Goal: Task Accomplishment & Management: Manage account settings

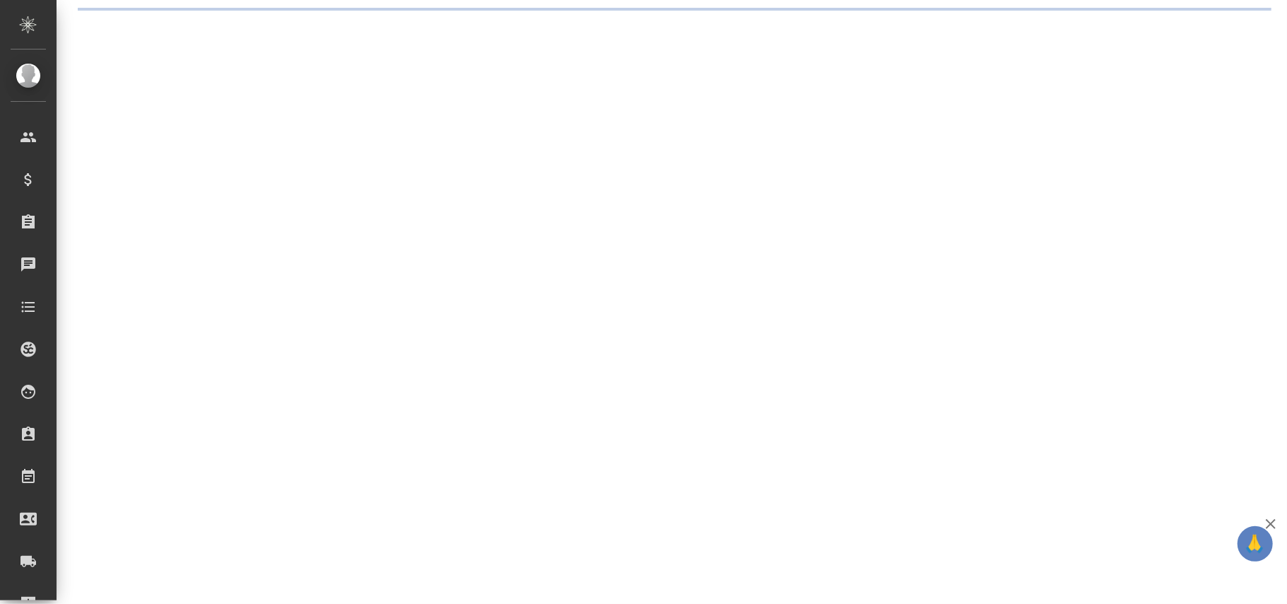
select select "RU"
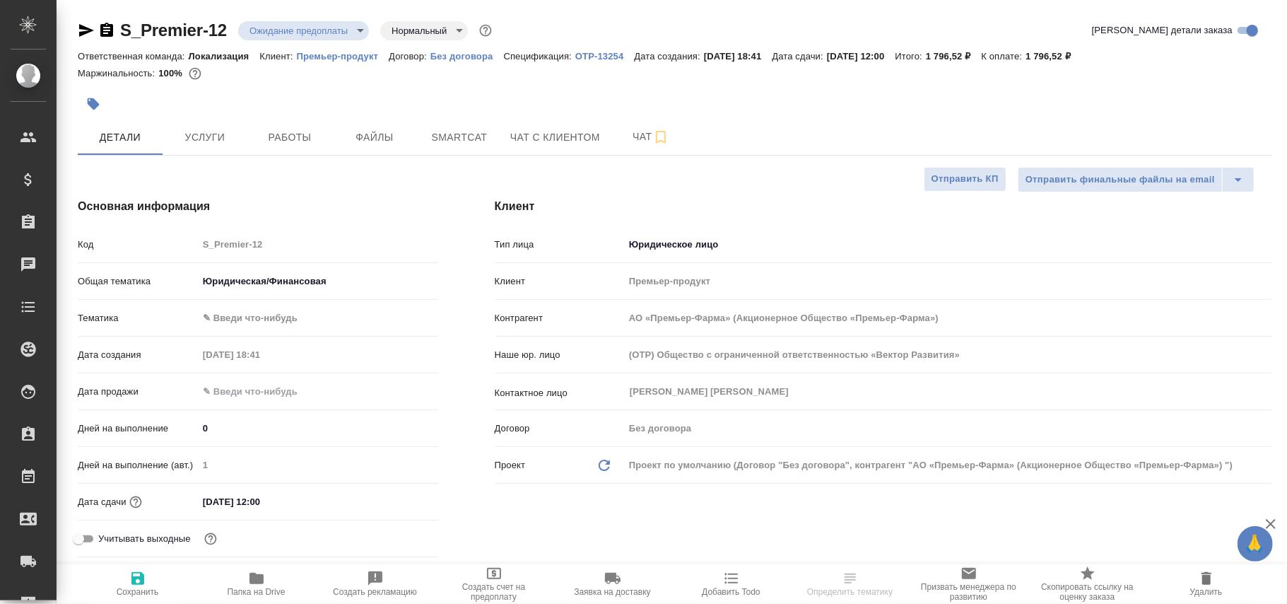
type textarea "x"
type input "АО «Премьер-Фарма» (Акционерное Общество «Премьер-Фарма»)"
type textarea "x"
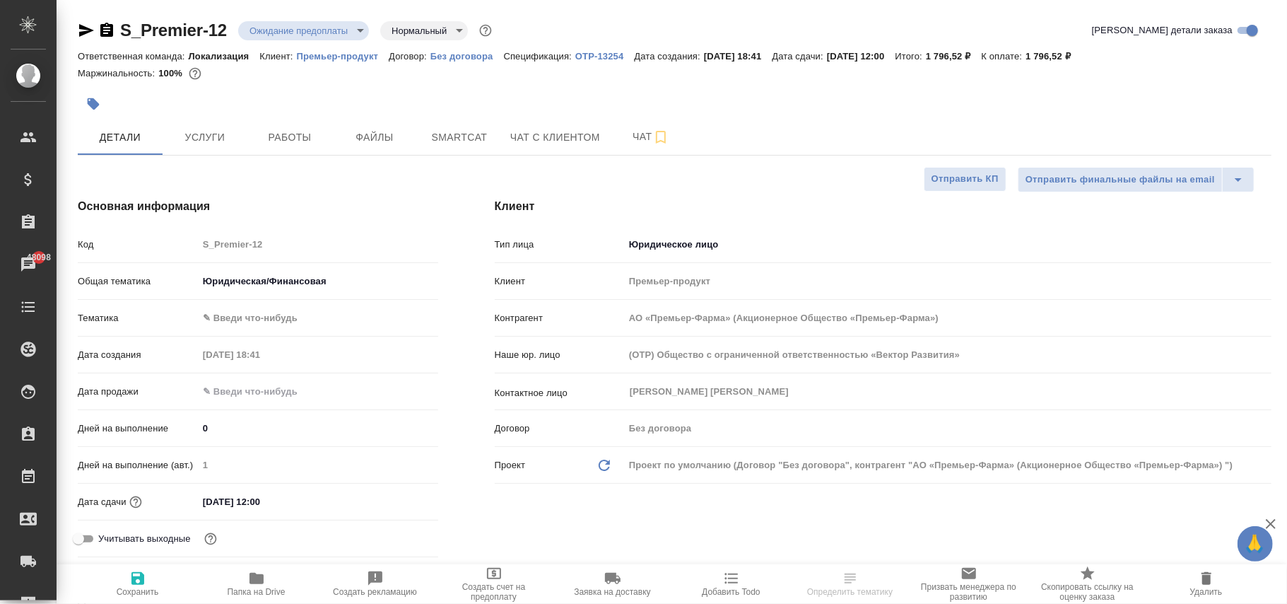
type textarea "x"
type input "АО «Премьер-Фарма» (Акционерное Общество «Премьер-Фарма»)"
type textarea "x"
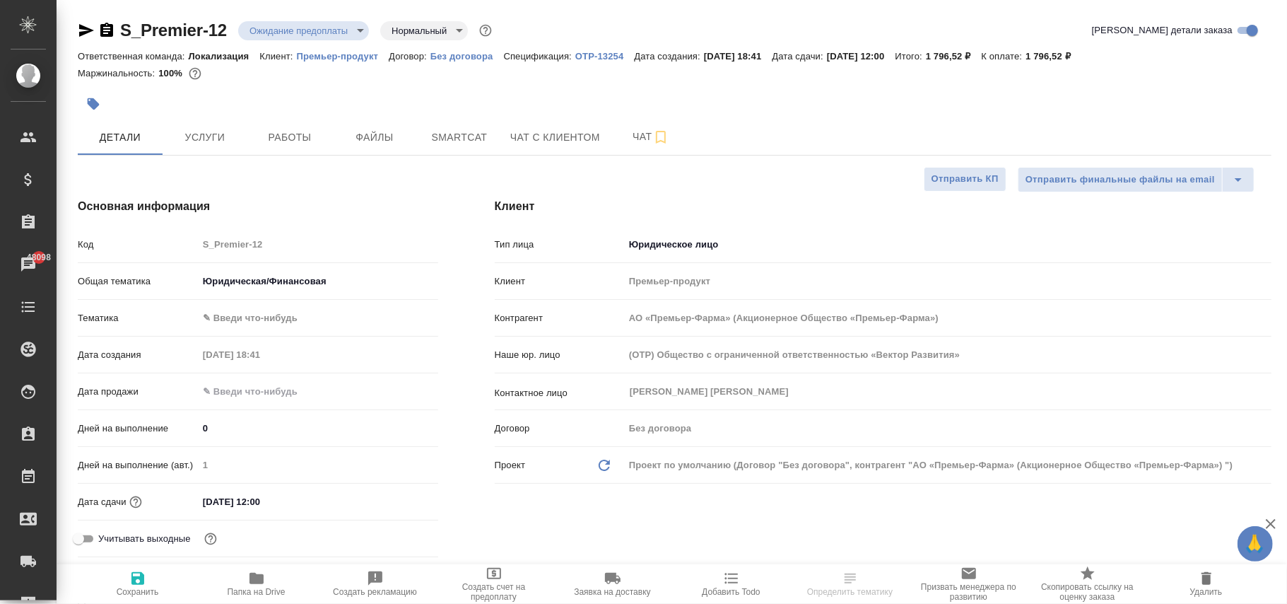
type textarea "x"
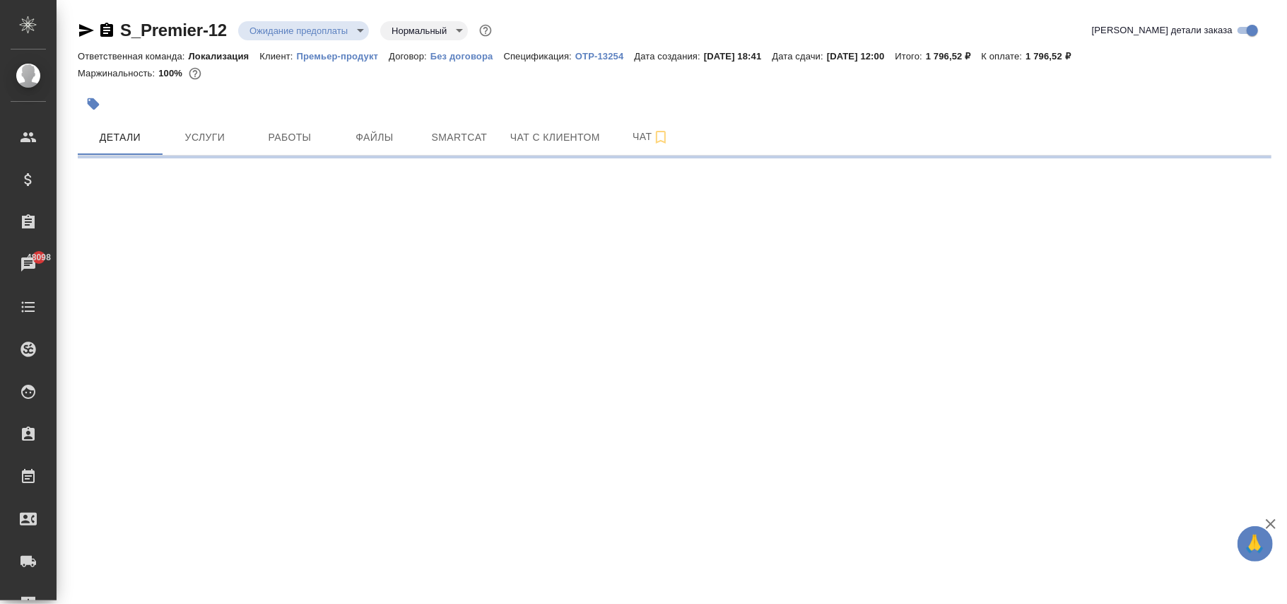
select select "RU"
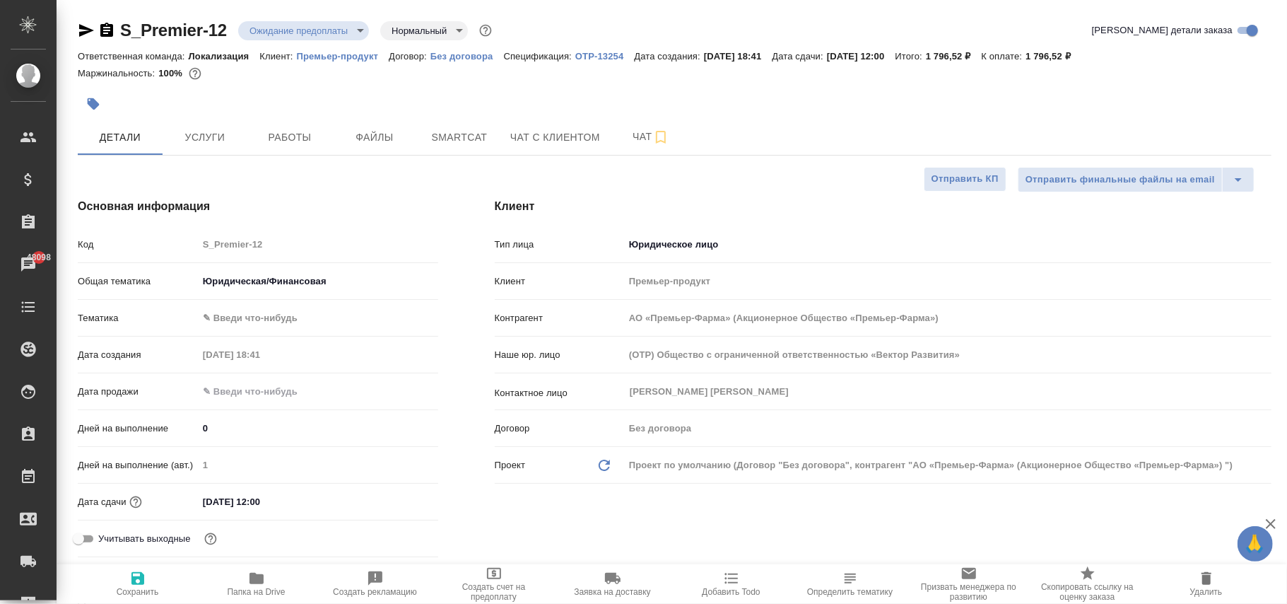
type textarea "x"
click at [606, 54] on p "OTP-13254" at bounding box center [604, 56] width 59 height 11
type input "АО «Премьер-Фарма» (Акционерное Общество «Премьер-Фарма»)"
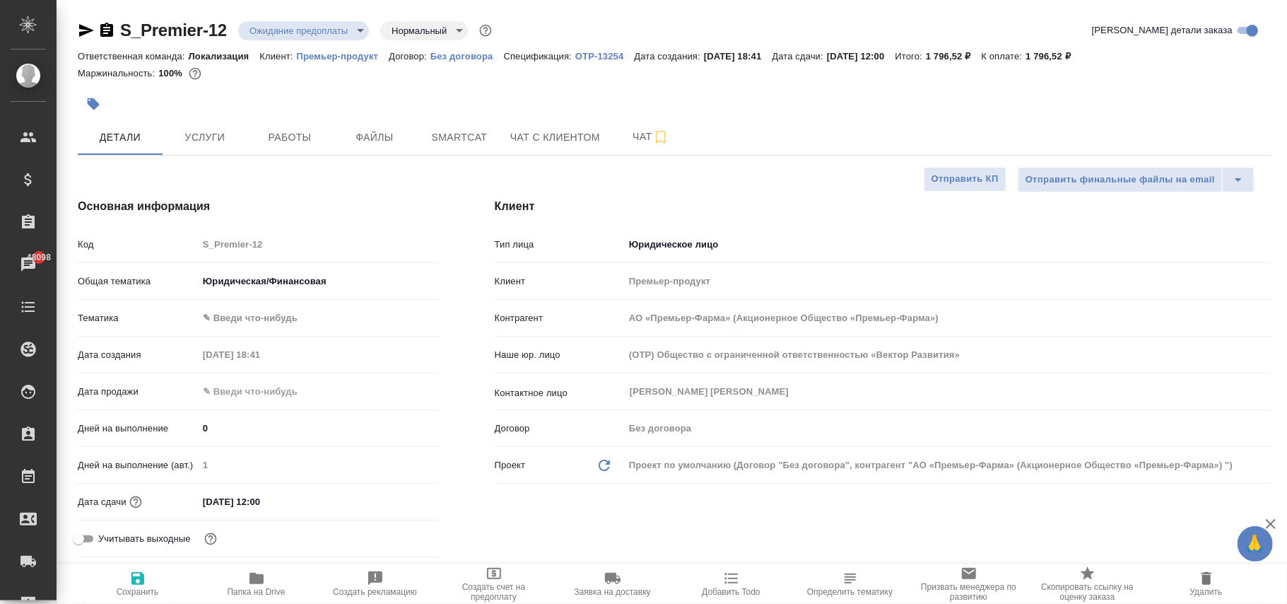
type textarea "x"
type input "АО «Премьер-Фарма» (Акционерное Общество «Премьер-Фарма»)"
type textarea "x"
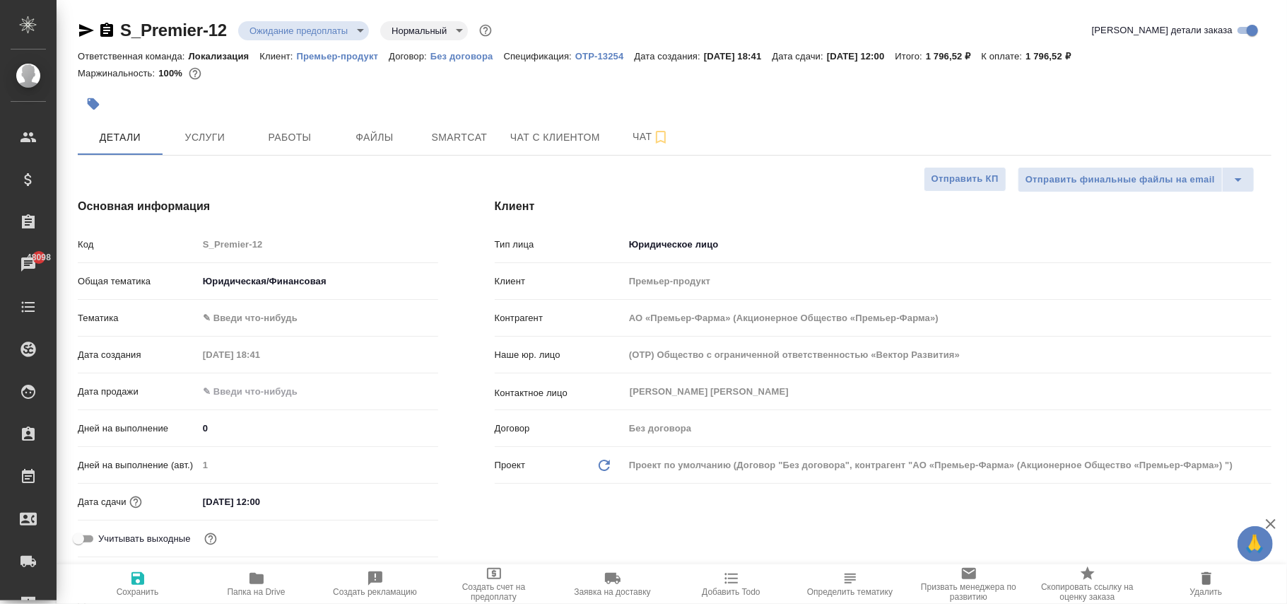
type textarea "x"
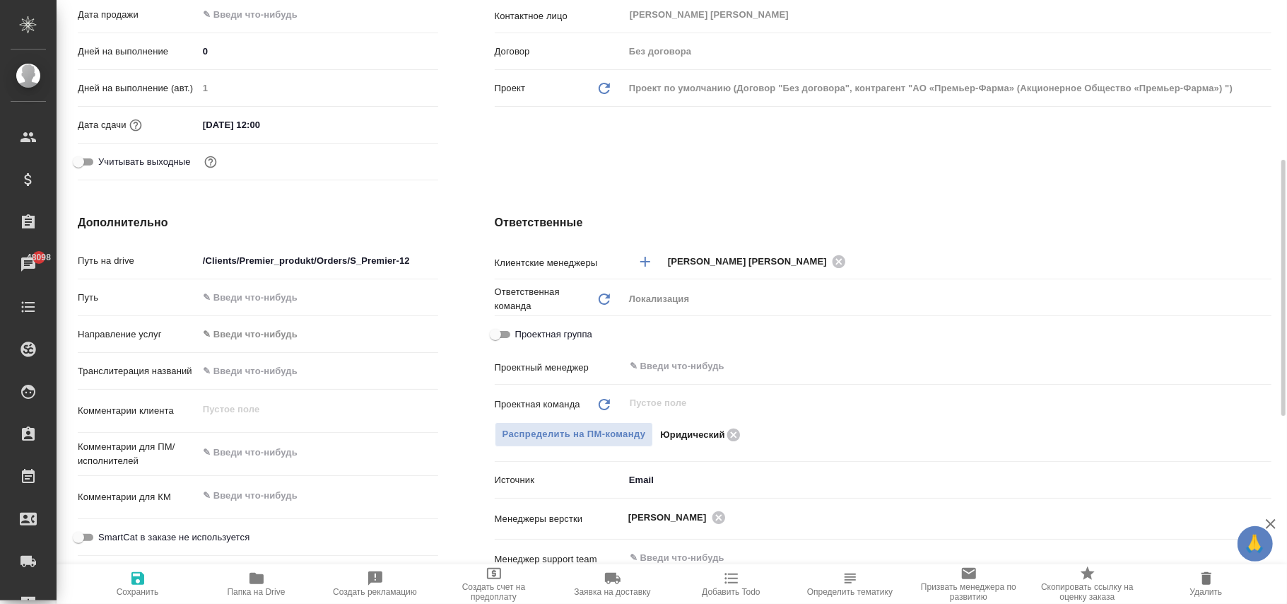
scroll to position [659, 0]
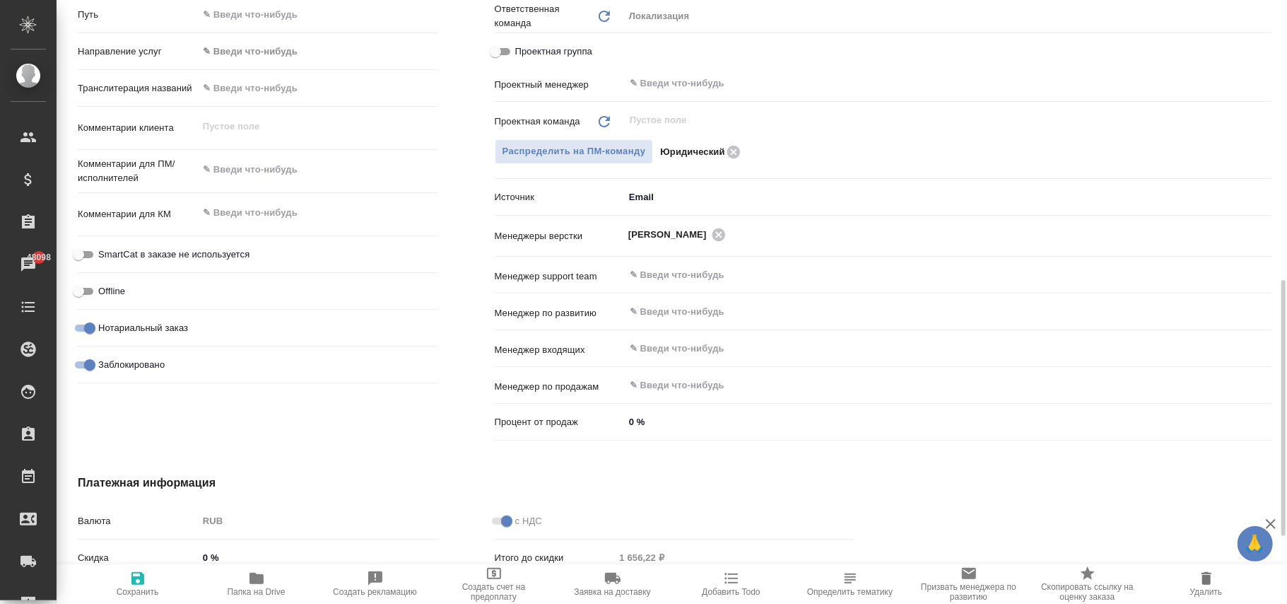
click at [88, 365] on input "Заблокировано" at bounding box center [89, 364] width 51 height 17
checkbox input "false"
type input "АО «Премьер-Фарма» (Акционерное Общество «Премьер-Фарма»)"
type textarea "x"
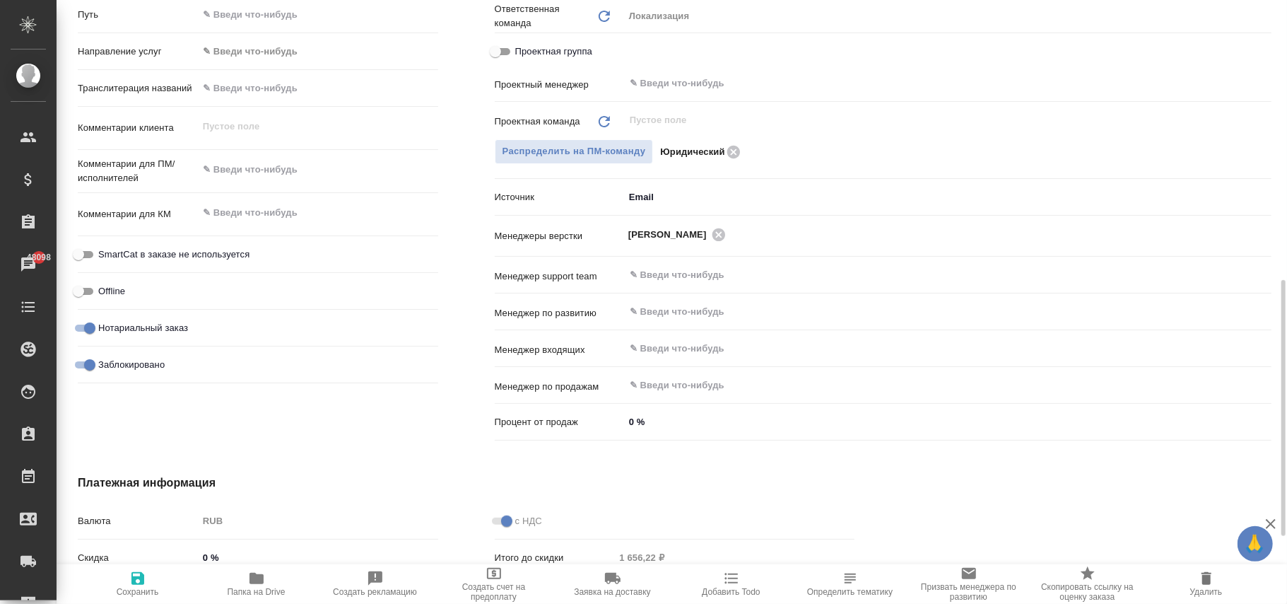
type textarea "x"
click at [130, 565] on button "Сохранить" at bounding box center [137, 584] width 119 height 40
type input "АО «Премьер-Фарма» (Акционерное Общество «Премьер-Фарма»)"
type textarea "x"
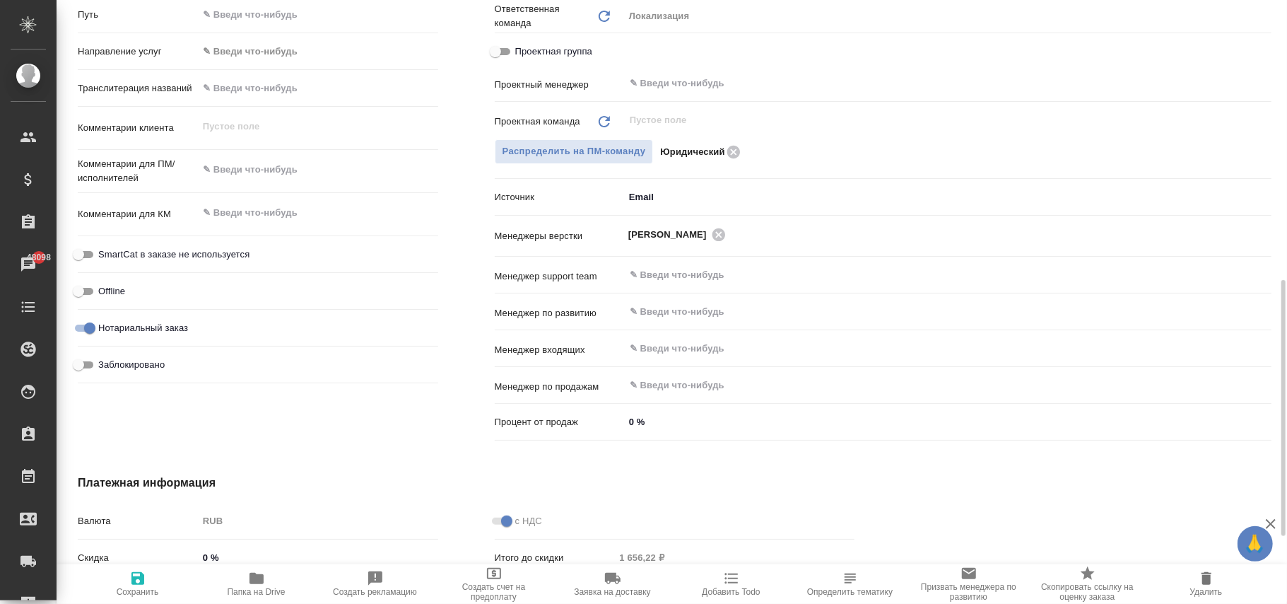
type textarea "x"
click at [131, 572] on icon "button" at bounding box center [137, 578] width 17 height 17
type input "АО «Премьер-Фарма» (Акционерное Общество «Премьер-Фарма»)"
type textarea "x"
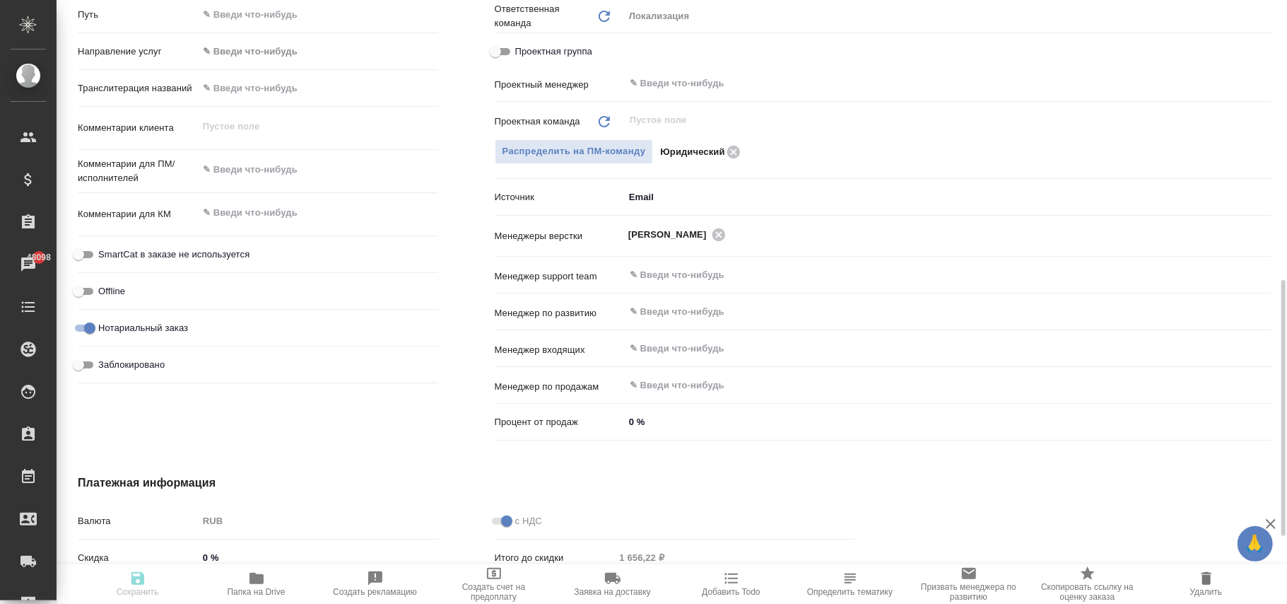
type textarea "x"
type input "АО «Премьер-Фарма» (Акционерное Общество «Премьер-Фарма»)"
type textarea "x"
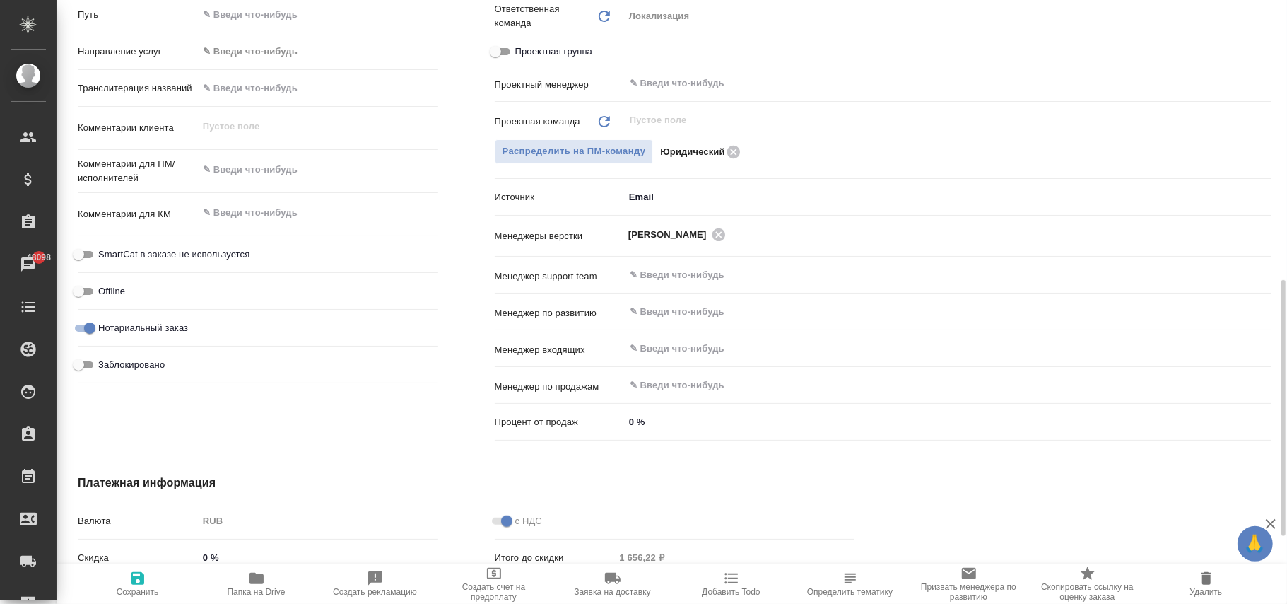
scroll to position [377, 0]
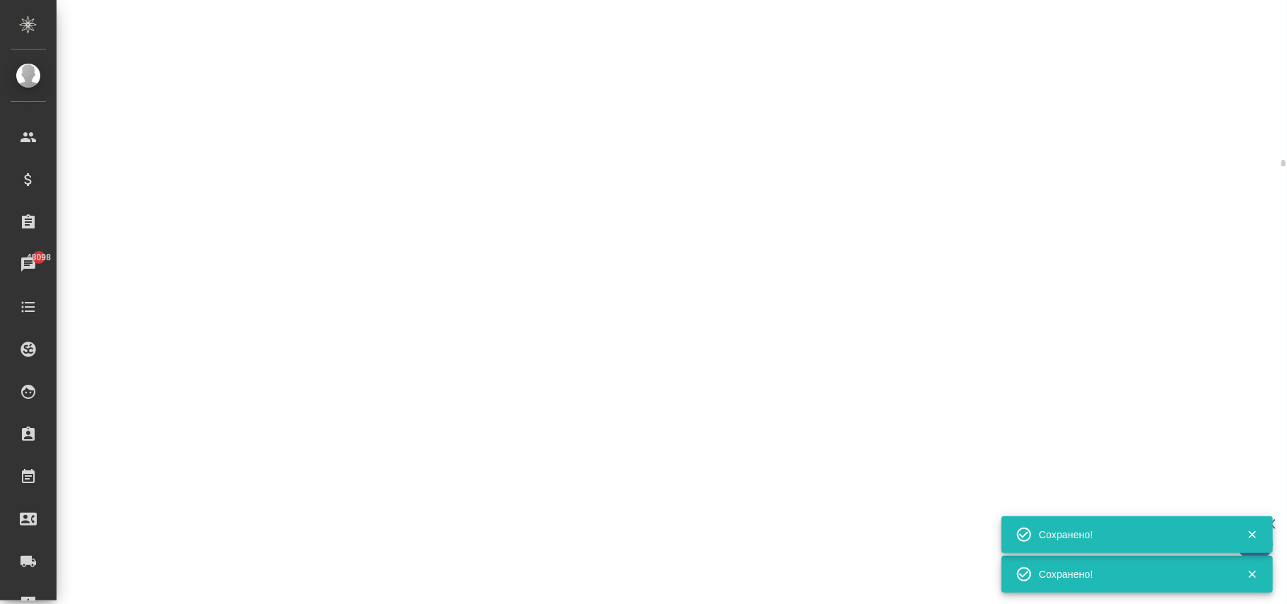
select select "RU"
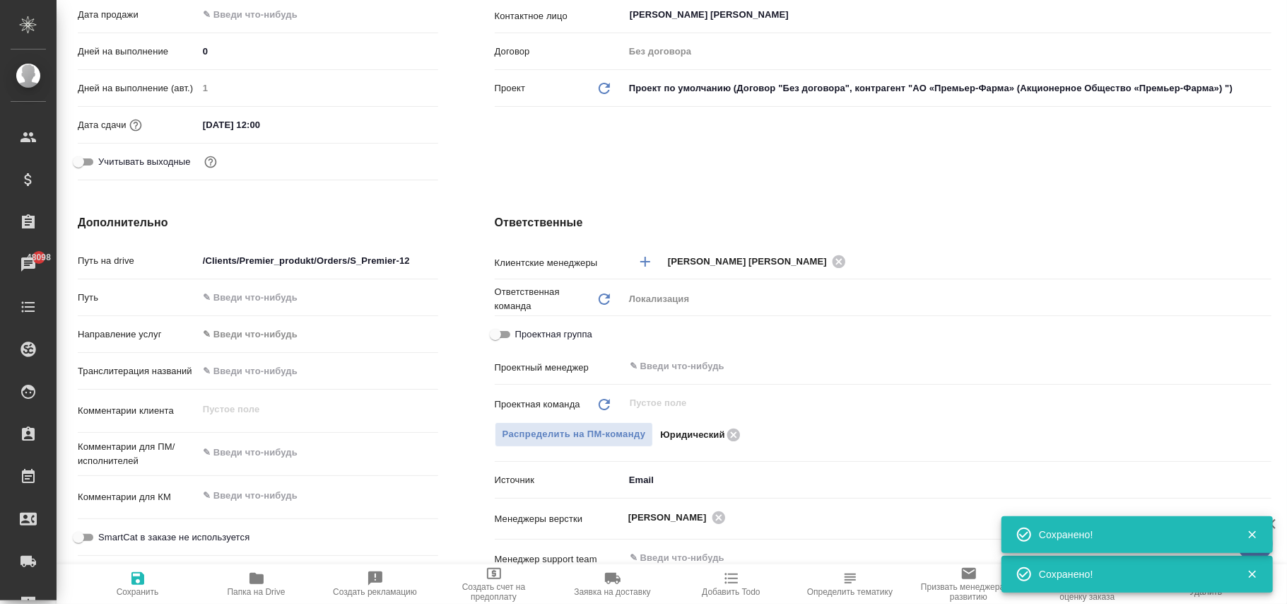
type input "АО «Премьер-Фарма» (Акционерное Общество «Премьер-Фарма»)"
type textarea "x"
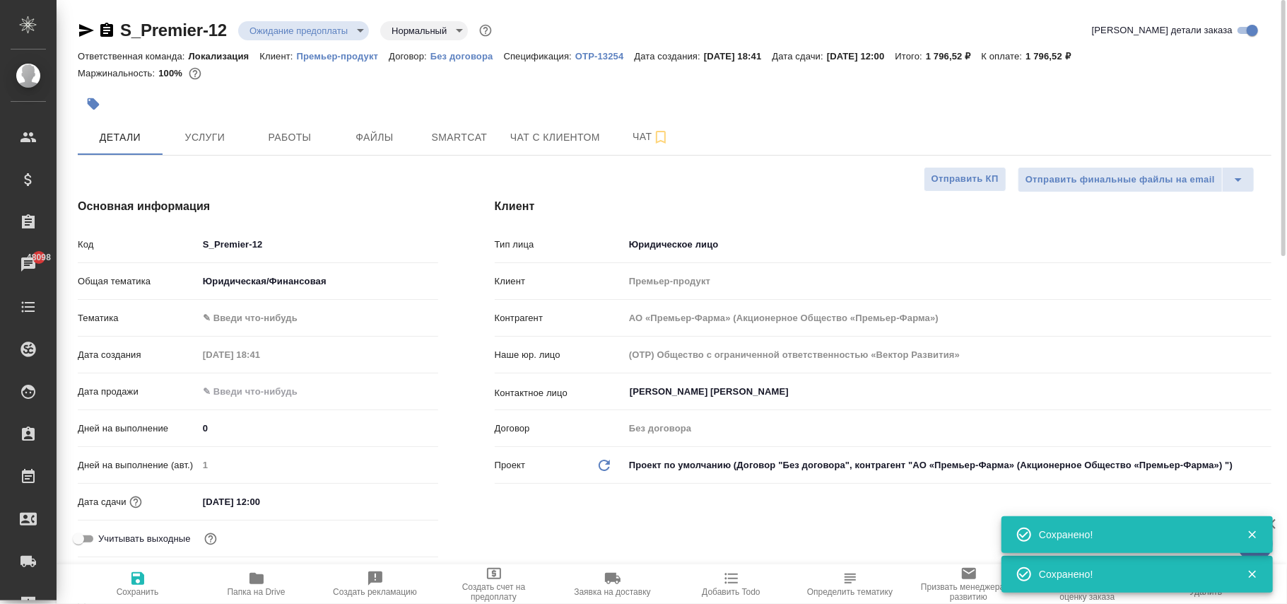
click at [722, 461] on body "🙏 .cls-1 fill:#fff; AWATERA Фокина Наталья n.fokina Клиенты Спецификации Заказы…" at bounding box center [643, 302] width 1287 height 604
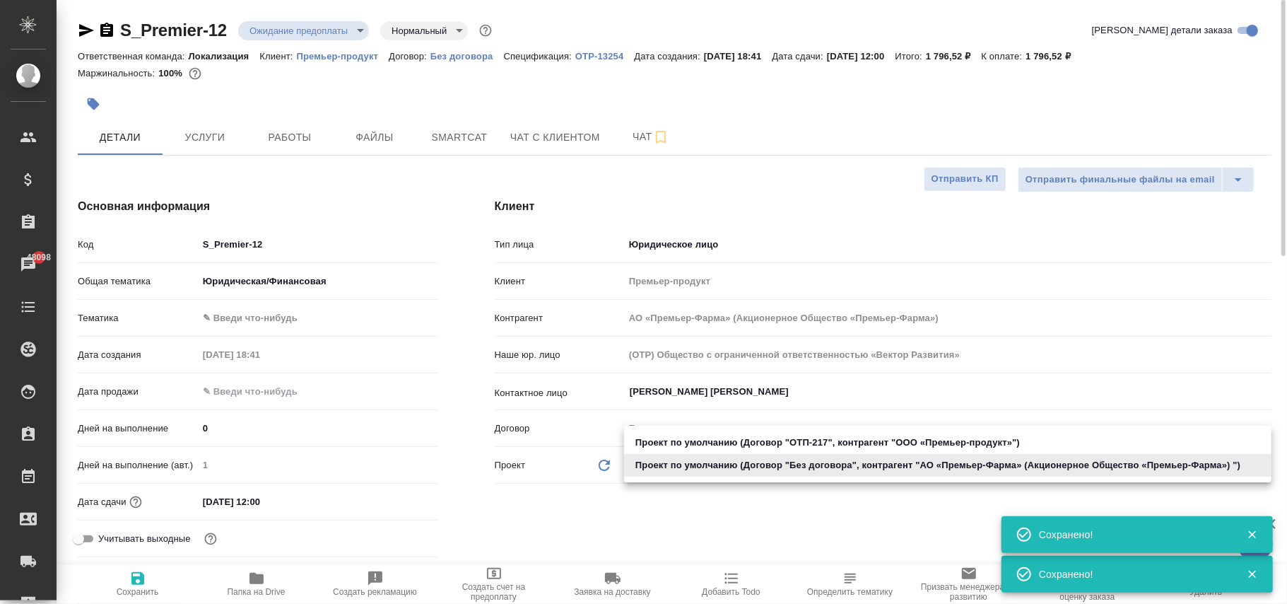
click at [728, 459] on li "Проект по умолчанию (Договор "Без договора", контрагент "АО «Премьер-Фарма» (Ак…" at bounding box center [947, 465] width 647 height 23
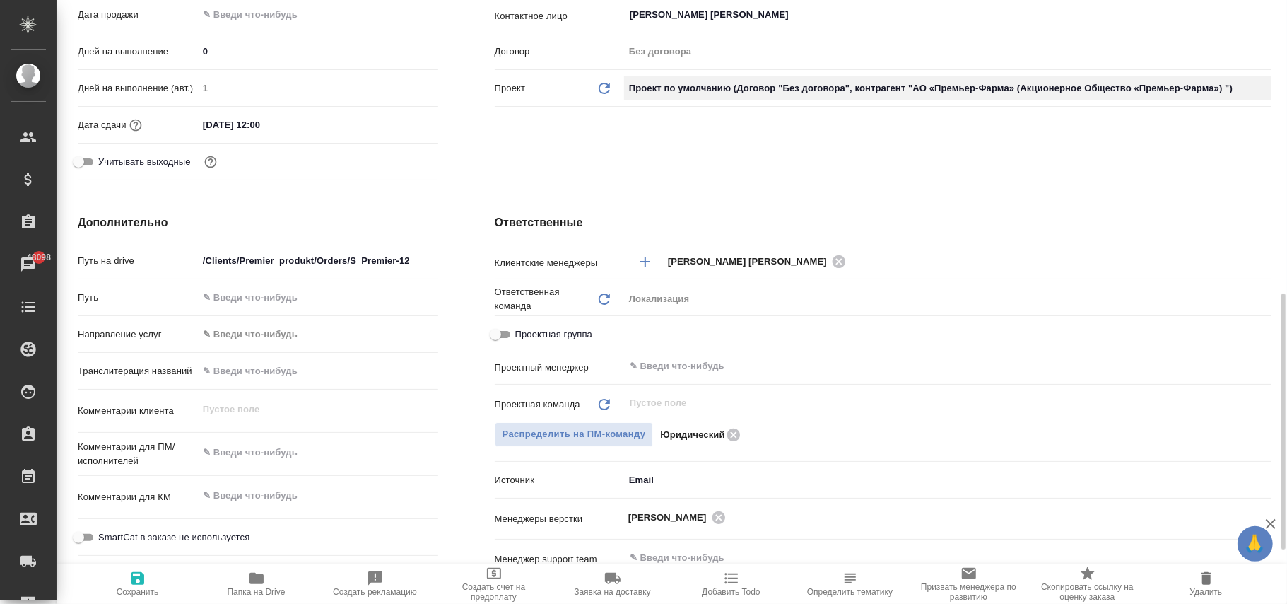
scroll to position [659, 0]
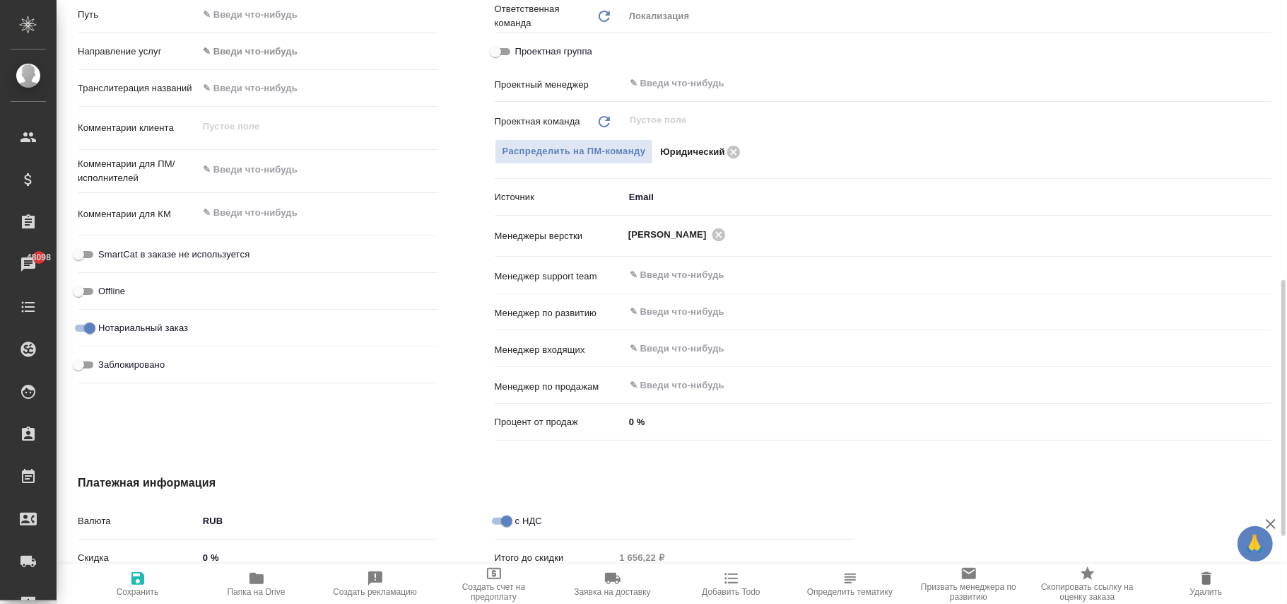
click at [139, 589] on span "Сохранить" at bounding box center [138, 592] width 42 height 10
type input "АО «Премьер-Фарма» (Акционерное Общество «Премьер-Фарма»)"
type textarea "x"
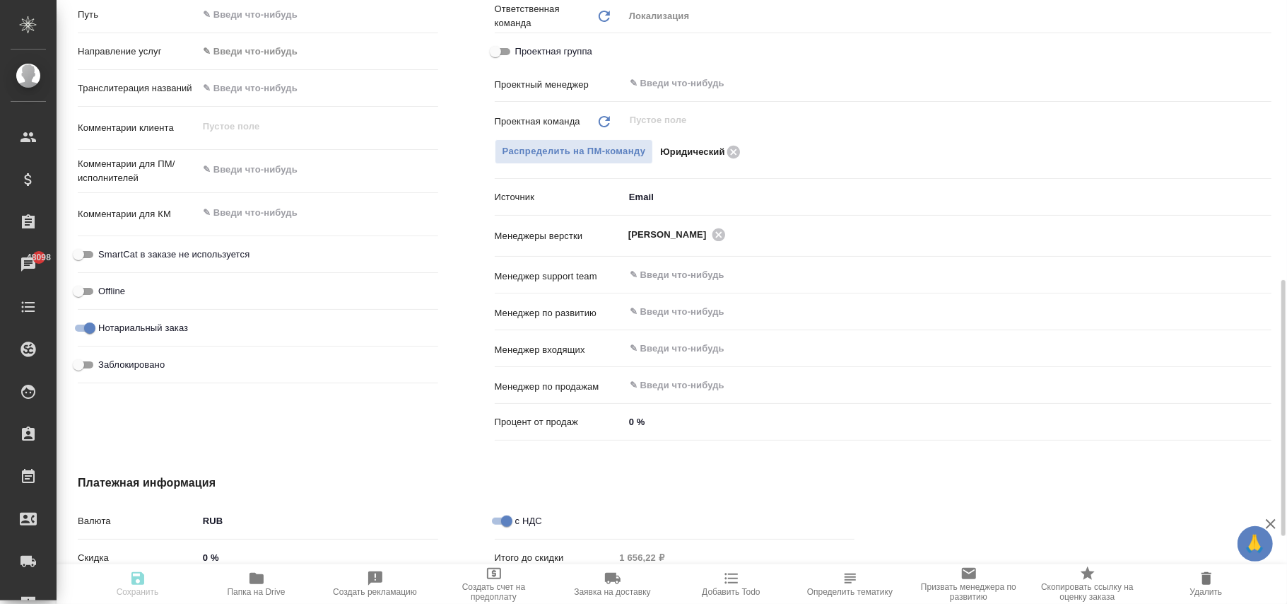
type input "АО «Премьер-Фарма» (Акционерное Общество «Премьер-Фарма»)"
type textarea "x"
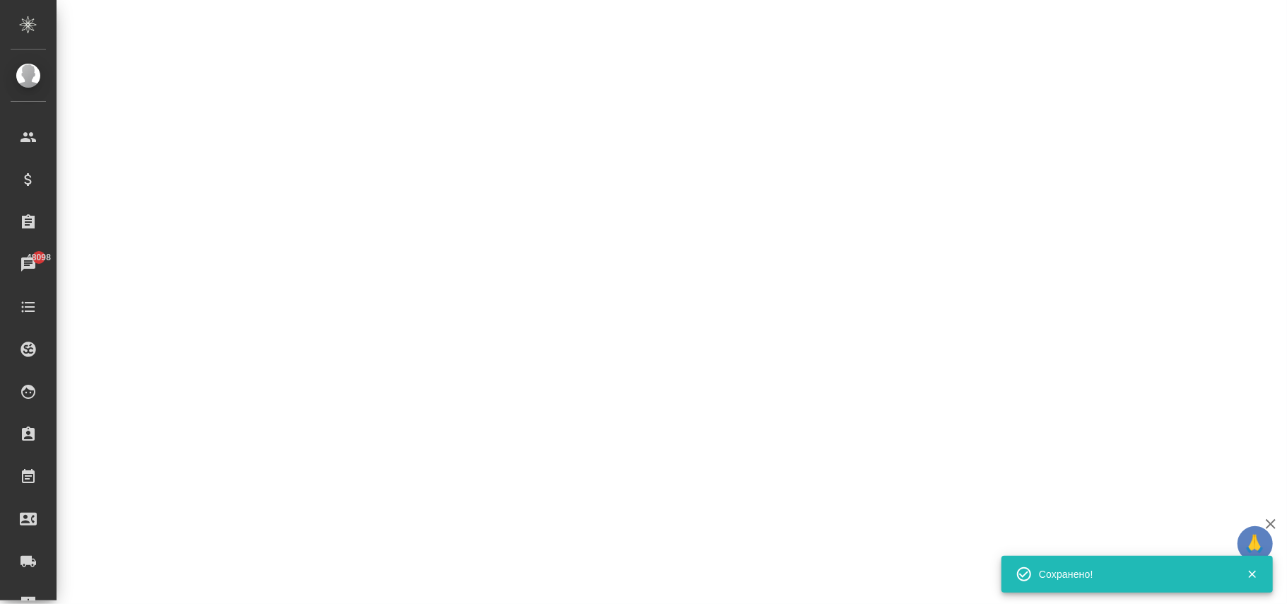
click at [89, 366] on div ".cls-1 fill:#fff; AWATERA Фокина Наталья n.fokina Клиенты Спецификации Заказы 4…" at bounding box center [643, 302] width 1287 height 604
select select "RU"
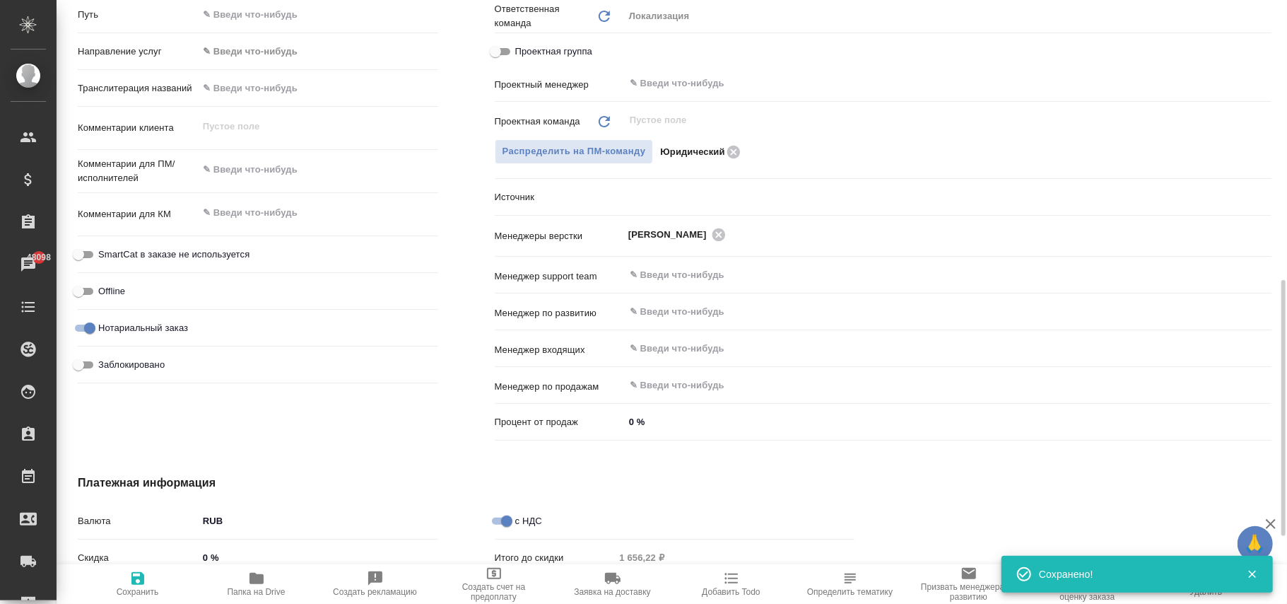
type textarea "x"
click at [83, 358] on input "Заблокировано" at bounding box center [78, 364] width 51 height 17
checkbox input "true"
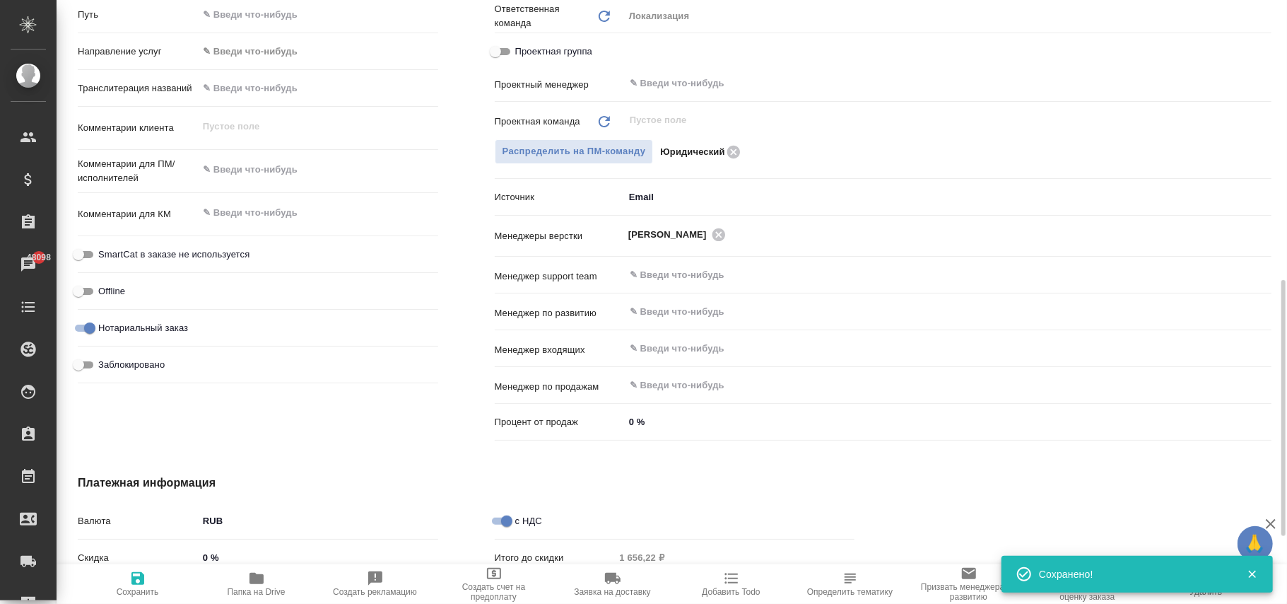
type input "АО «Премьер-Фарма» (Акционерное Общество «Премьер-Фарма»)"
type textarea "x"
click at [133, 577] on icon "button" at bounding box center [137, 578] width 13 height 13
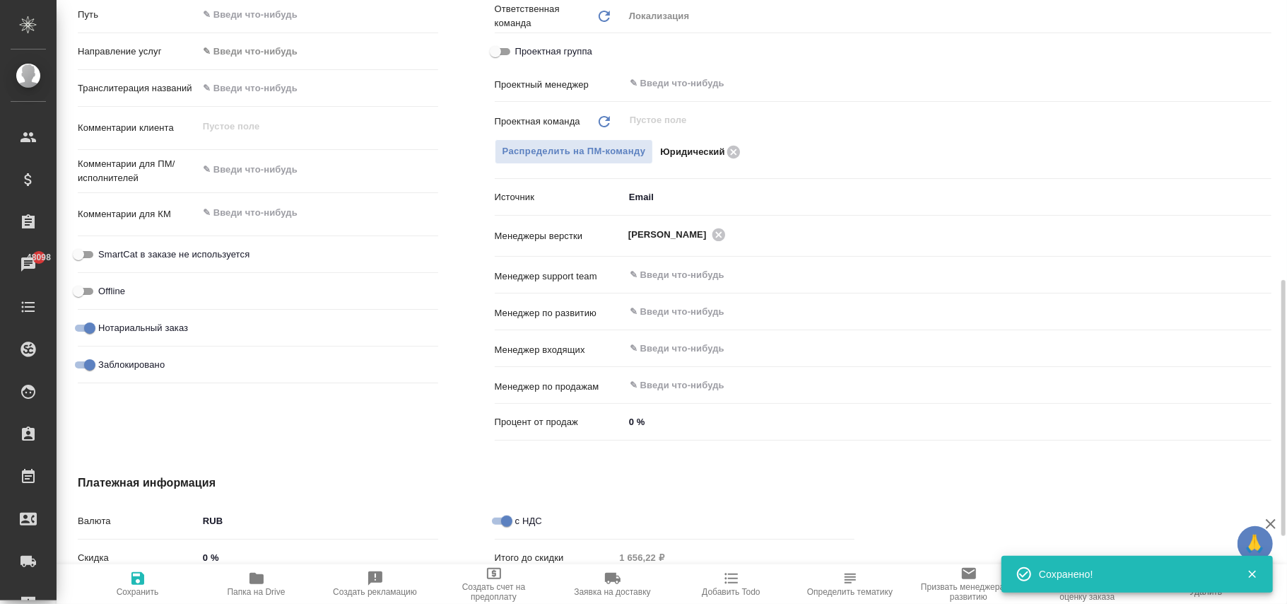
type input "АО «Премьер-Фарма» (Акционерное Общество «Премьер-Фарма»)"
type textarea "x"
type input "АО «Премьер-Фарма» (Акционерное Общество «Премьер-Фарма»)"
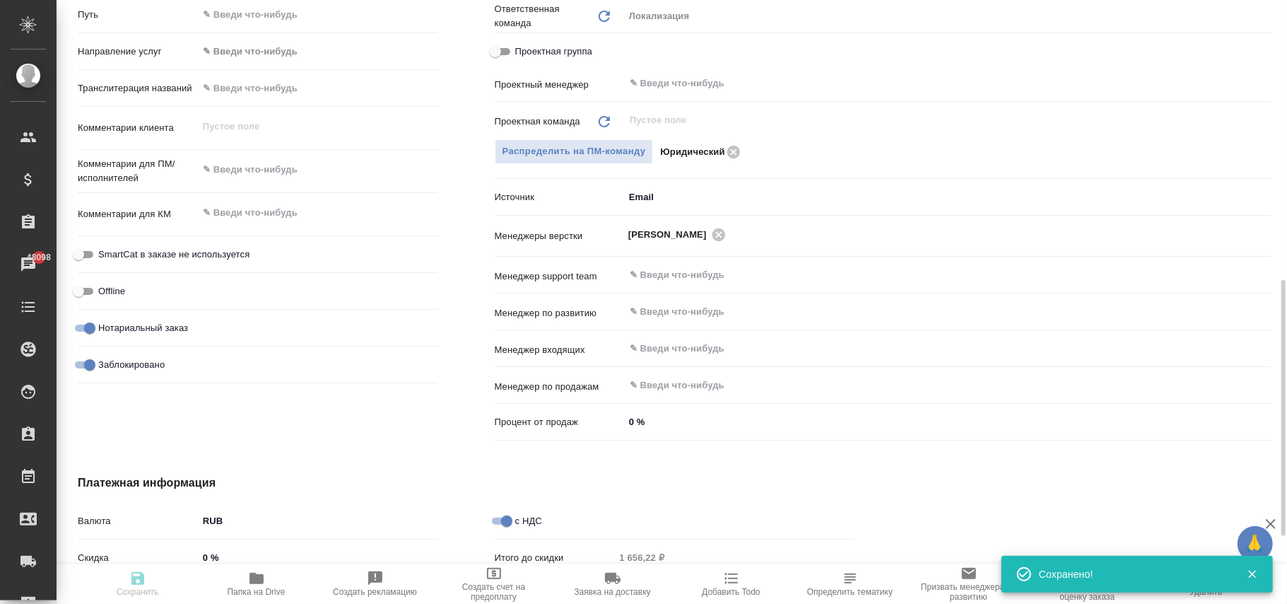
type textarea "x"
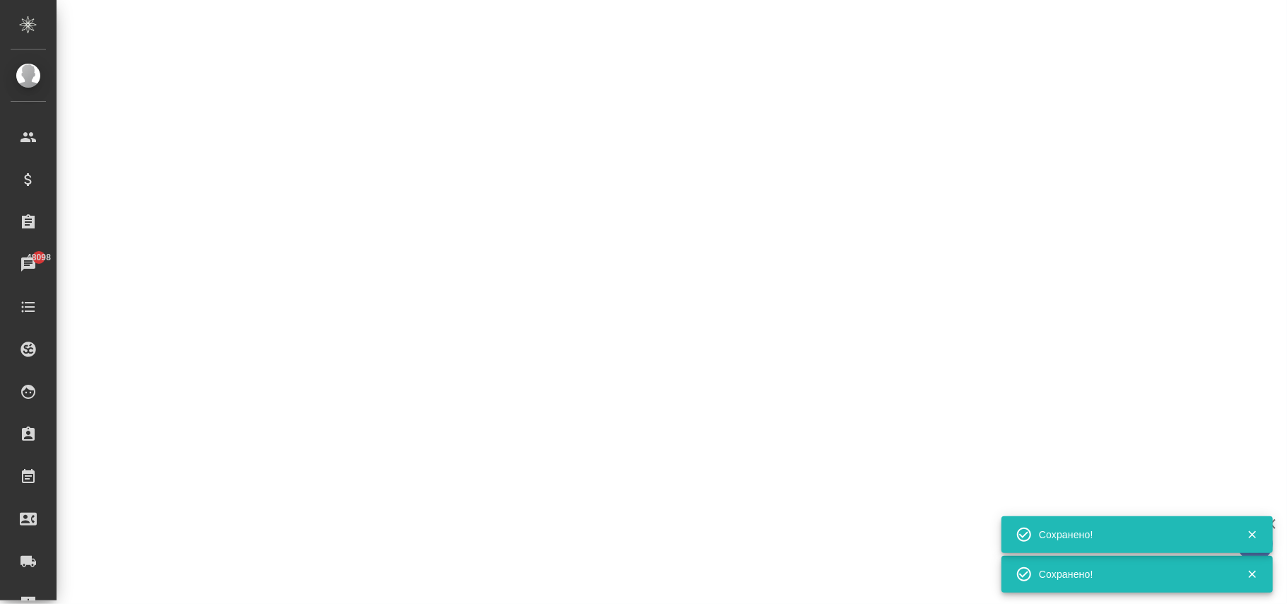
select select "RU"
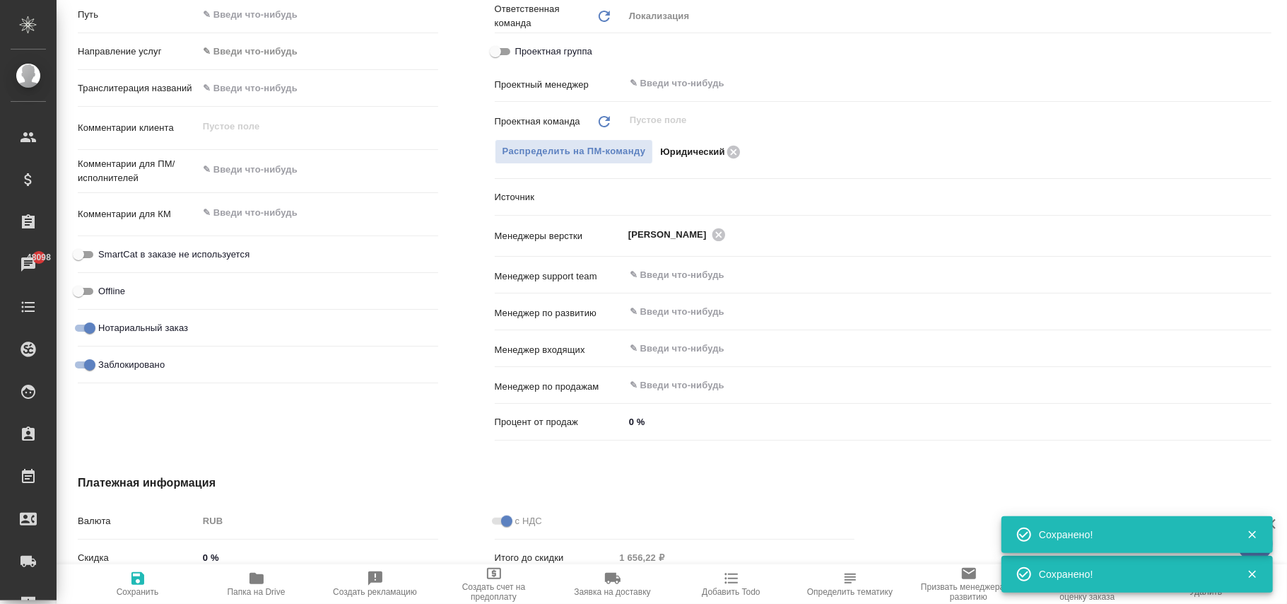
type textarea "x"
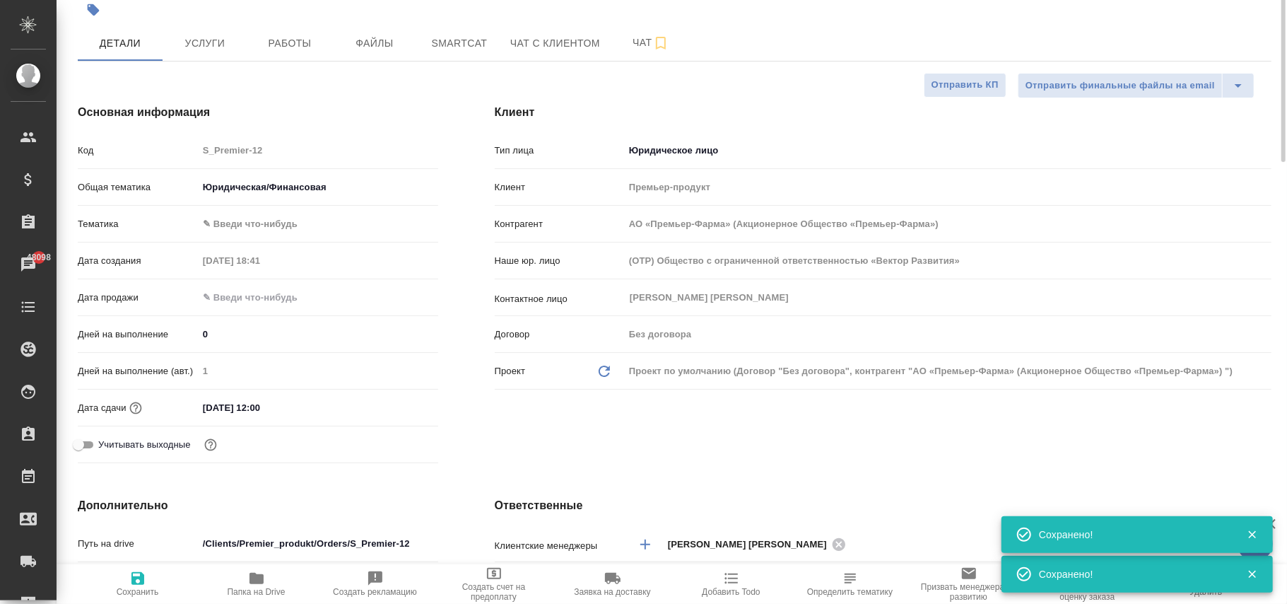
scroll to position [0, 0]
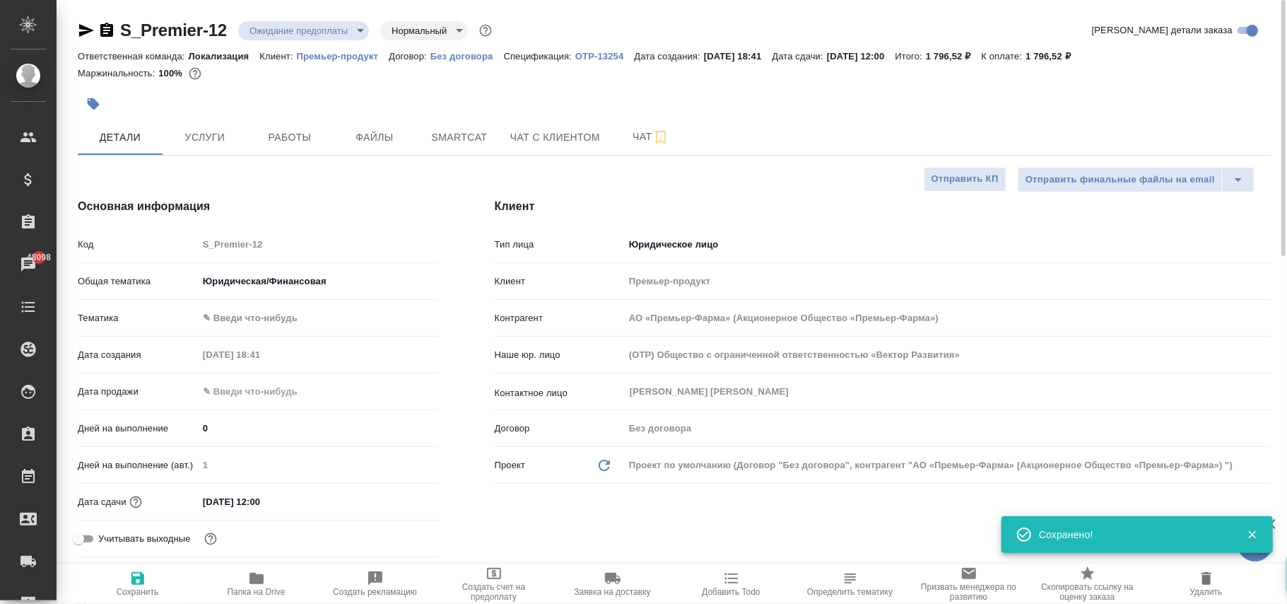
type input "АО «Премьер-Фарма» (Акционерное Общество «Премьер-Фарма»)"
type textarea "x"
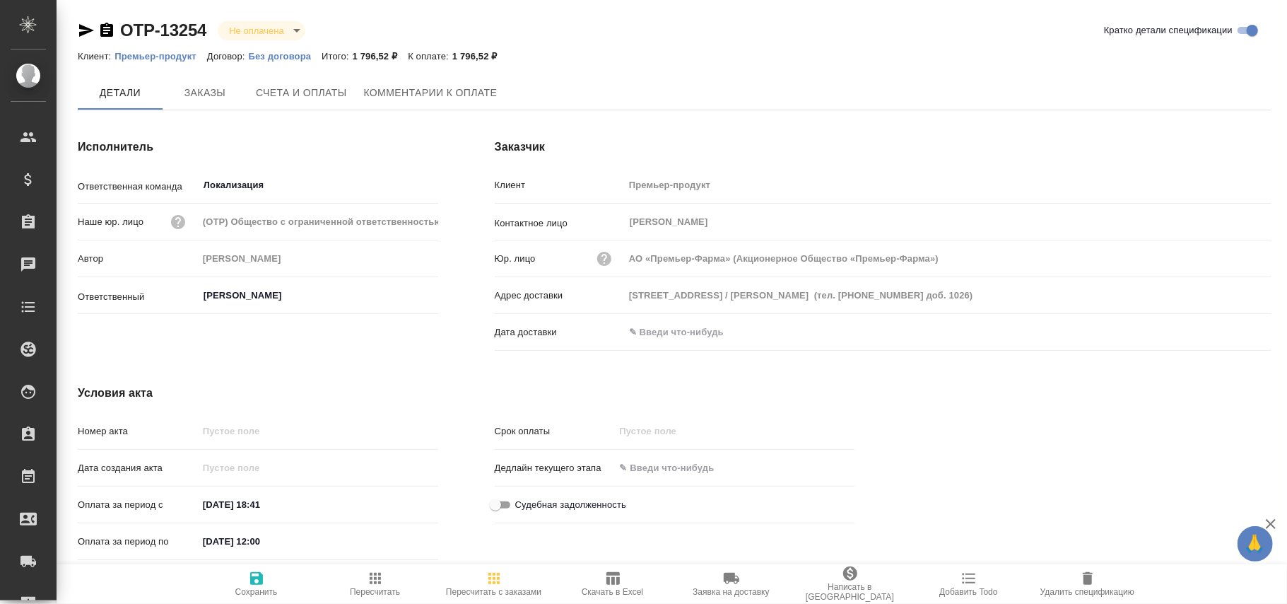
type input "АО «Премьер-Фарма» (Акционерное Общество «Премьер-Фарма»)"
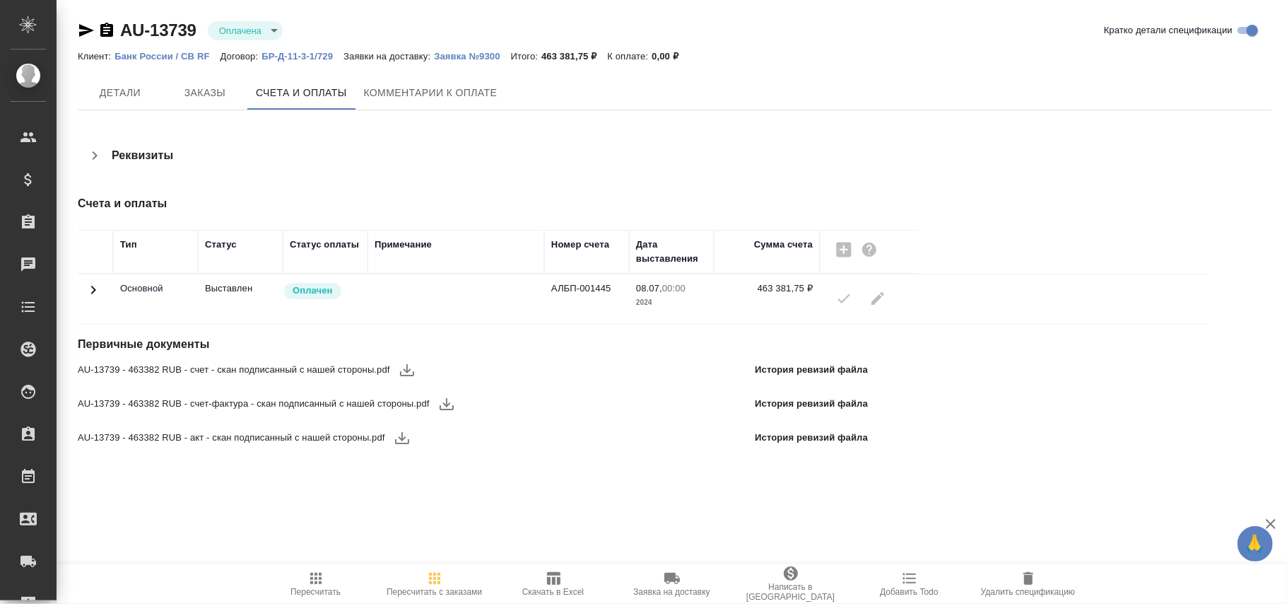
scroll to position [211, 0]
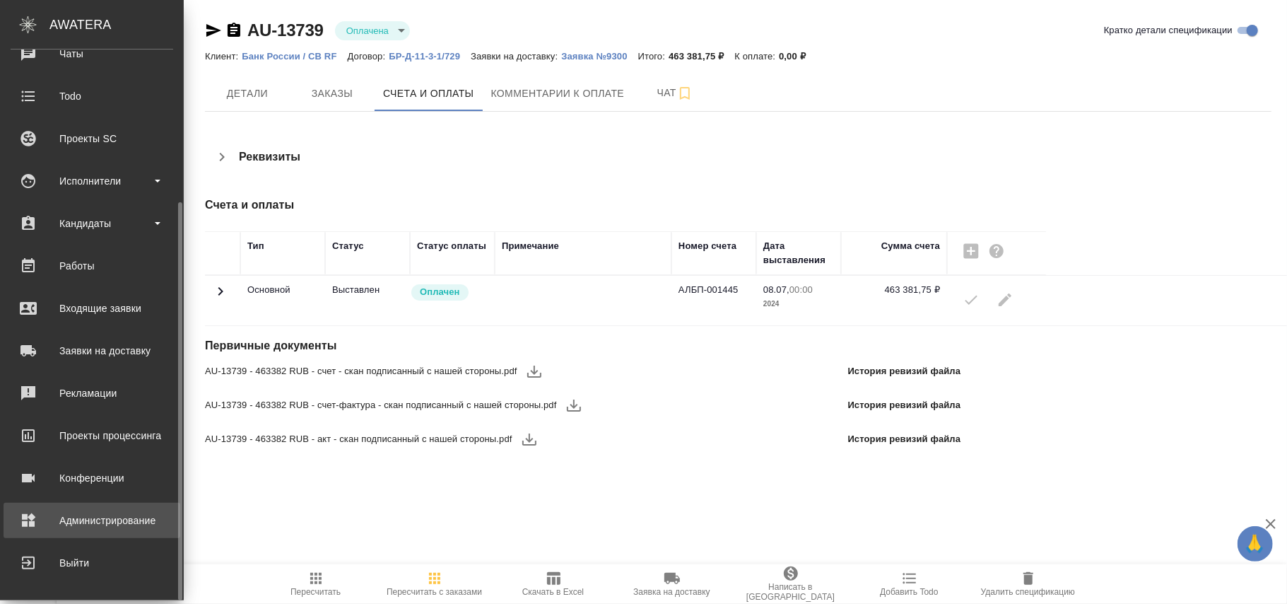
click at [96, 518] on div "Администрирование" at bounding box center [92, 520] width 163 height 21
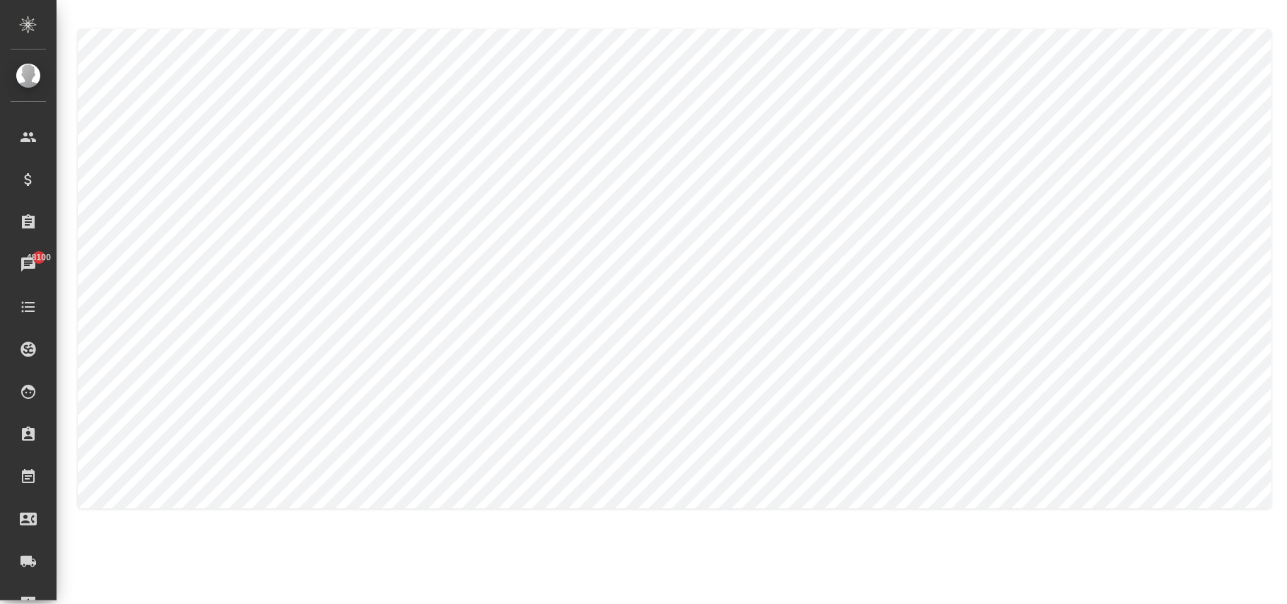
type textarea "Mariia"
type textarea "Lozitskaia"
type textarea "Mariia"
type textarea "Lozitskaia"
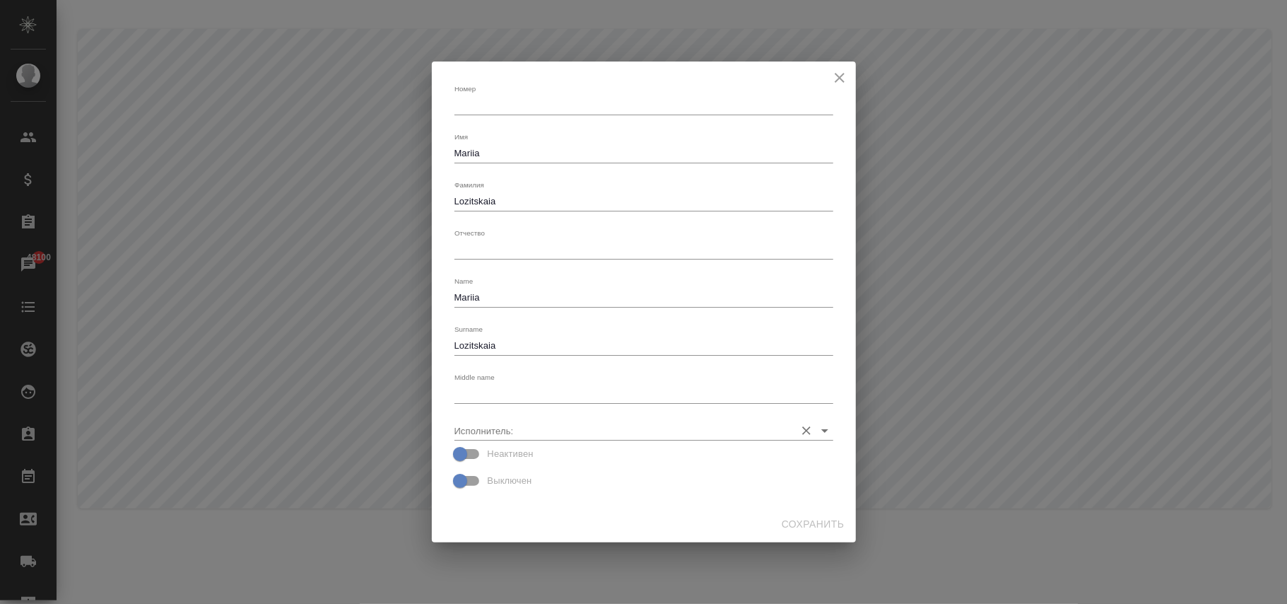
click at [531, 433] on input "Исполнитель:" at bounding box center [621, 430] width 334 height 19
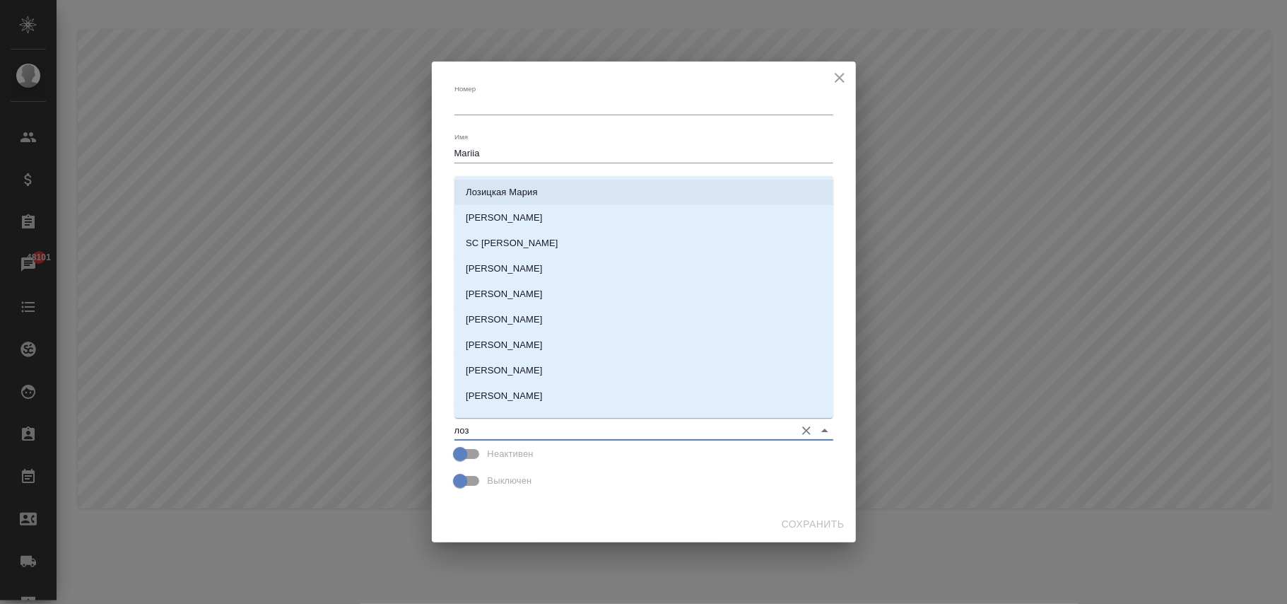
click at [564, 198] on li "Лозицкая Мария" at bounding box center [643, 192] width 379 height 25
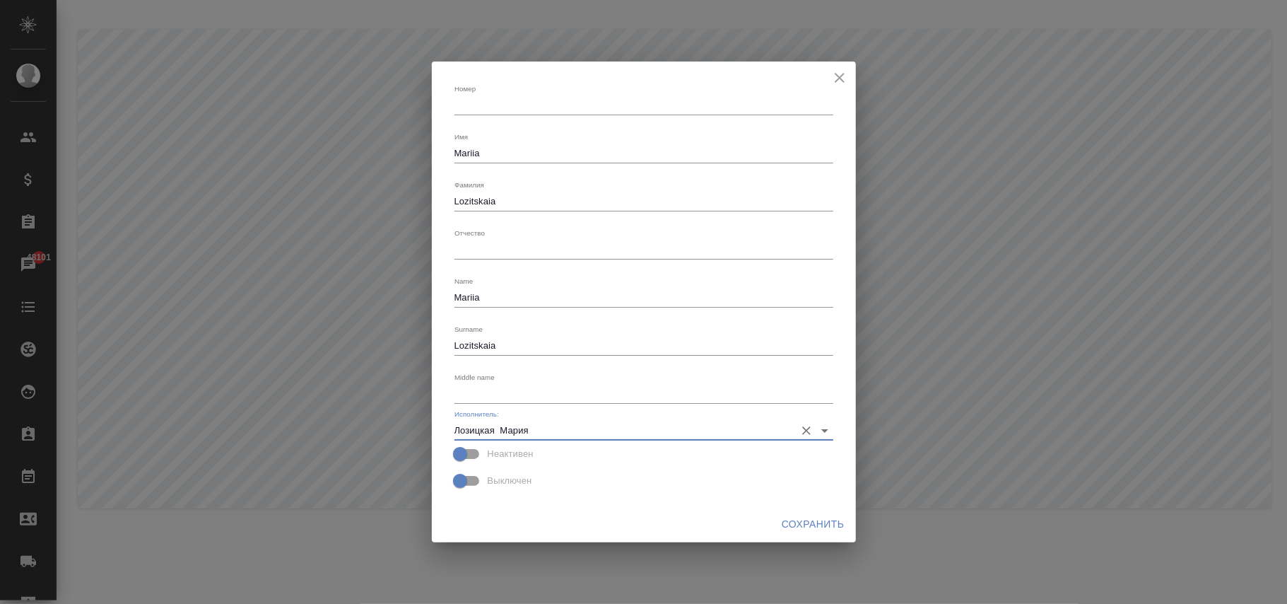
type input "Лозицкая Мария"
click at [800, 524] on span "Сохранить" at bounding box center [813, 524] width 63 height 18
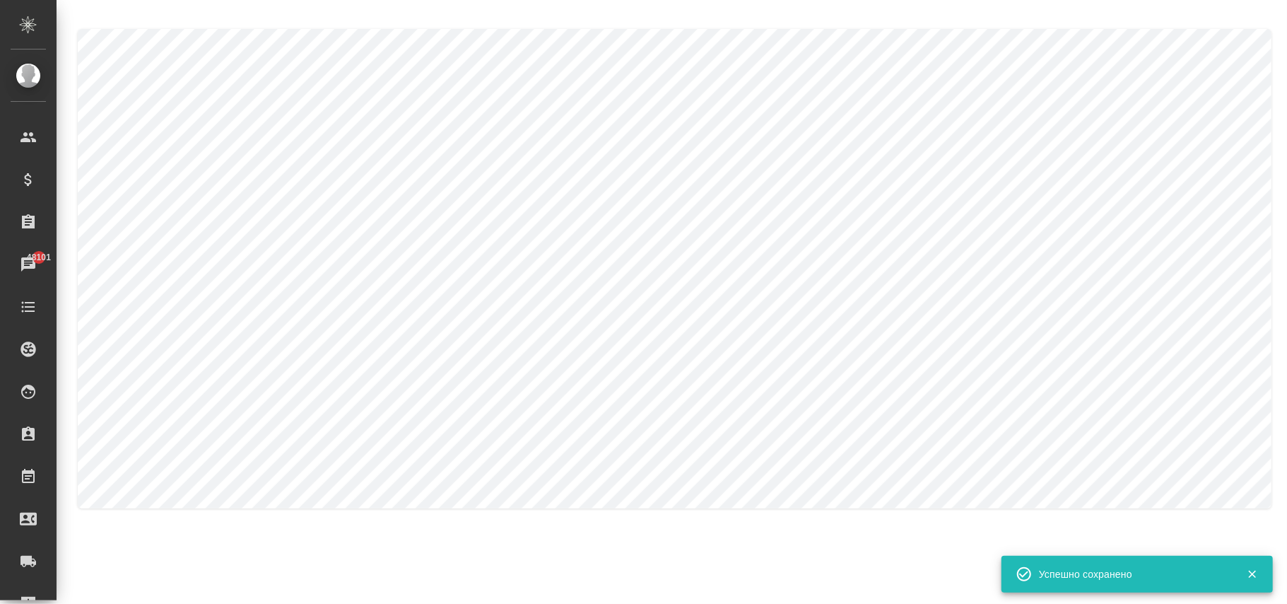
type textarea "Mariia"
type textarea "Lozitskaia"
type textarea "Mariia"
type textarea "Lozitskaia"
type input "Лозицкая Мария"
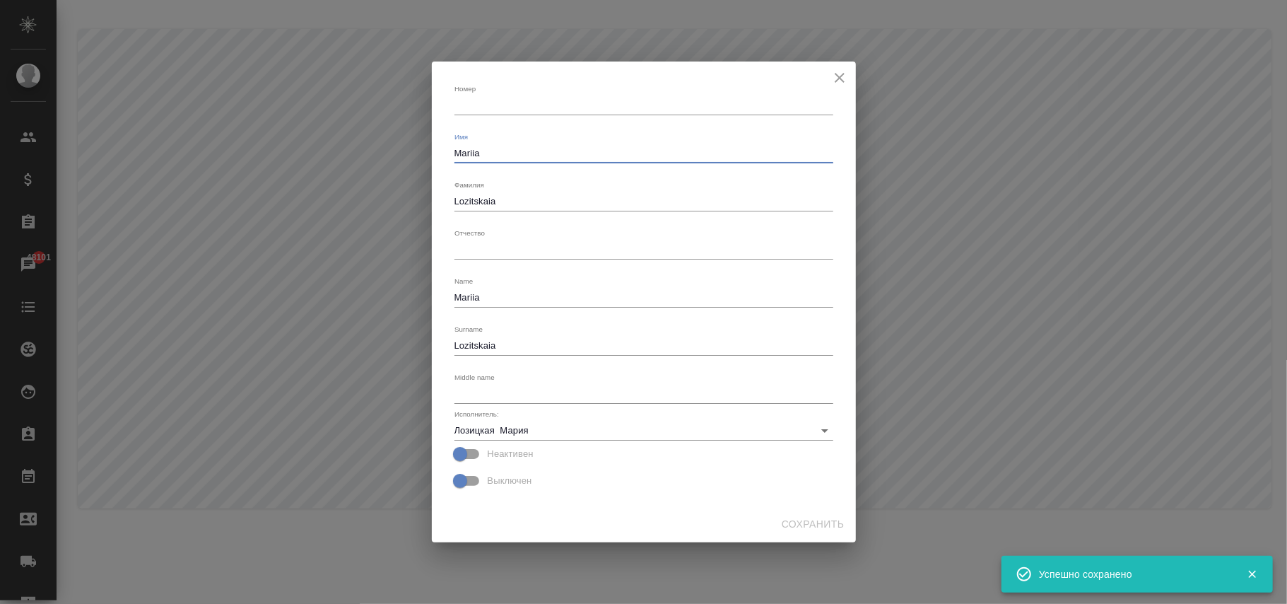
drag, startPoint x: 540, startPoint y: 154, endPoint x: 368, endPoint y: 187, distance: 174.8
click at [379, 173] on div "Номер x Имя Mariia x Фамилия Lozitskaia x Отчество x Name Mariia x Surname Lozi…" at bounding box center [643, 302] width 1287 height 604
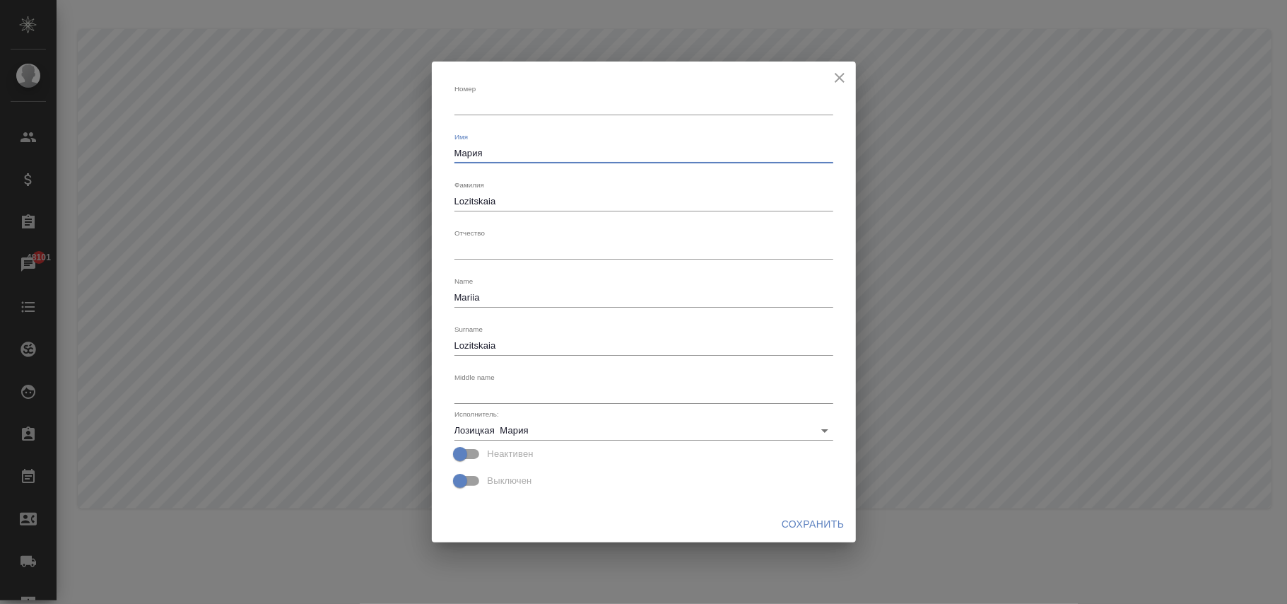
type textarea "Мария"
drag, startPoint x: 537, startPoint y: 201, endPoint x: 389, endPoint y: 195, distance: 148.5
click at [300, 187] on div "Номер x Имя Мария x Фамилия Lozitskaia x Отчество x Name Mariia x Surname Lozit…" at bounding box center [643, 302] width 1287 height 604
type textarea "Лозицкая"
click at [812, 524] on span "Сохранить" at bounding box center [813, 524] width 63 height 18
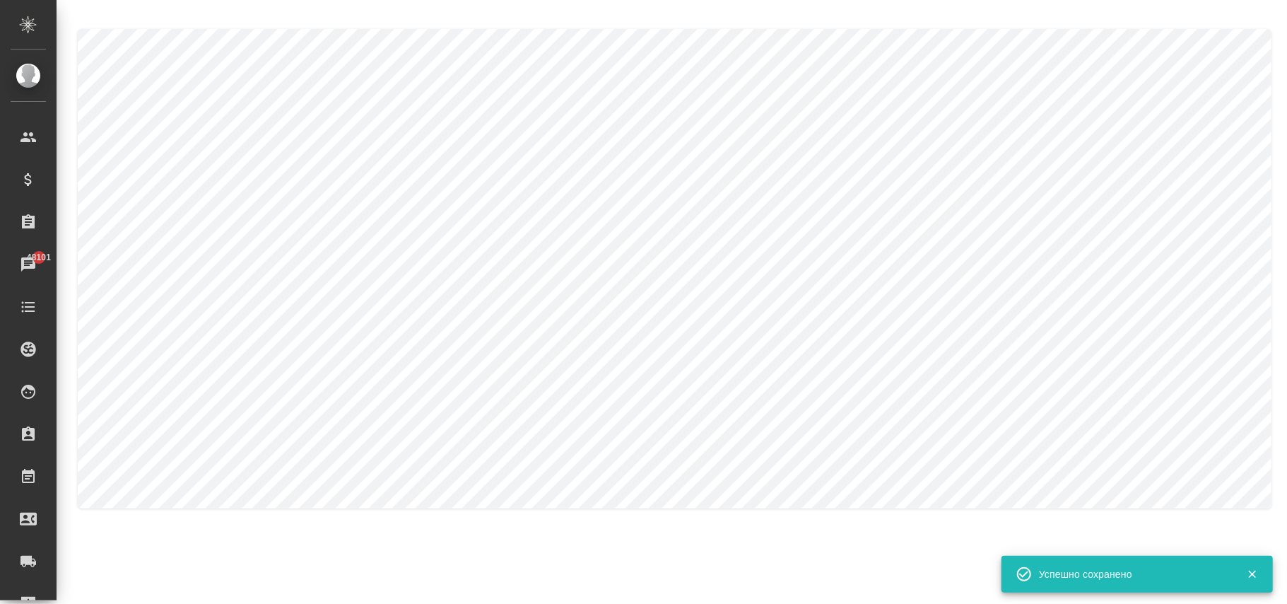
type textarea "Мария"
type textarea "Лозицкая"
type textarea "Mariia"
type textarea "Lozitskaia"
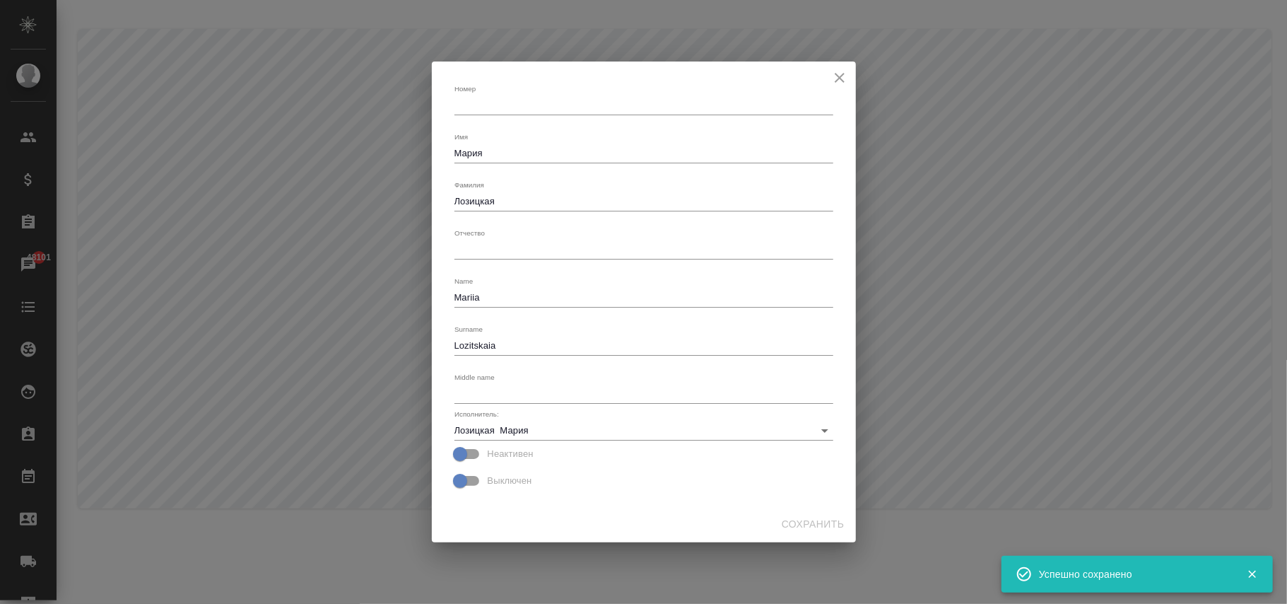
drag, startPoint x: 585, startPoint y: 425, endPoint x: 252, endPoint y: 155, distance: 428.6
click at [292, 399] on div "Номер x Имя Мария x Фамилия Лозицкая x Отчество x Name Mariia x Surname Lozitsk…" at bounding box center [643, 302] width 1287 height 604
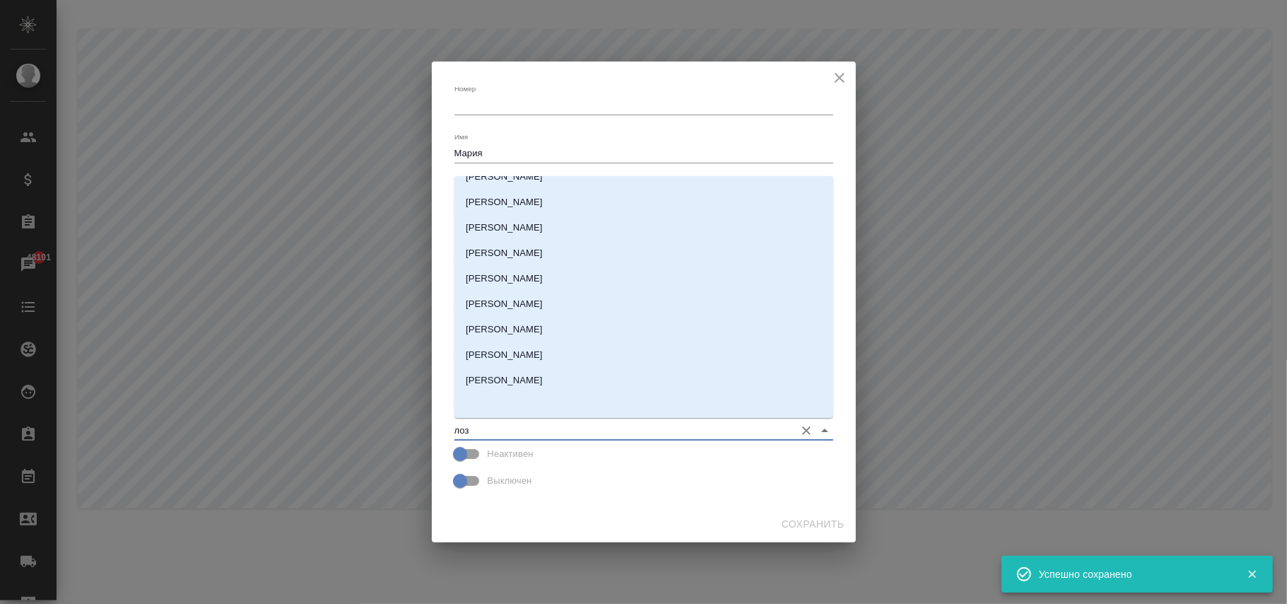
scroll to position [4, 0]
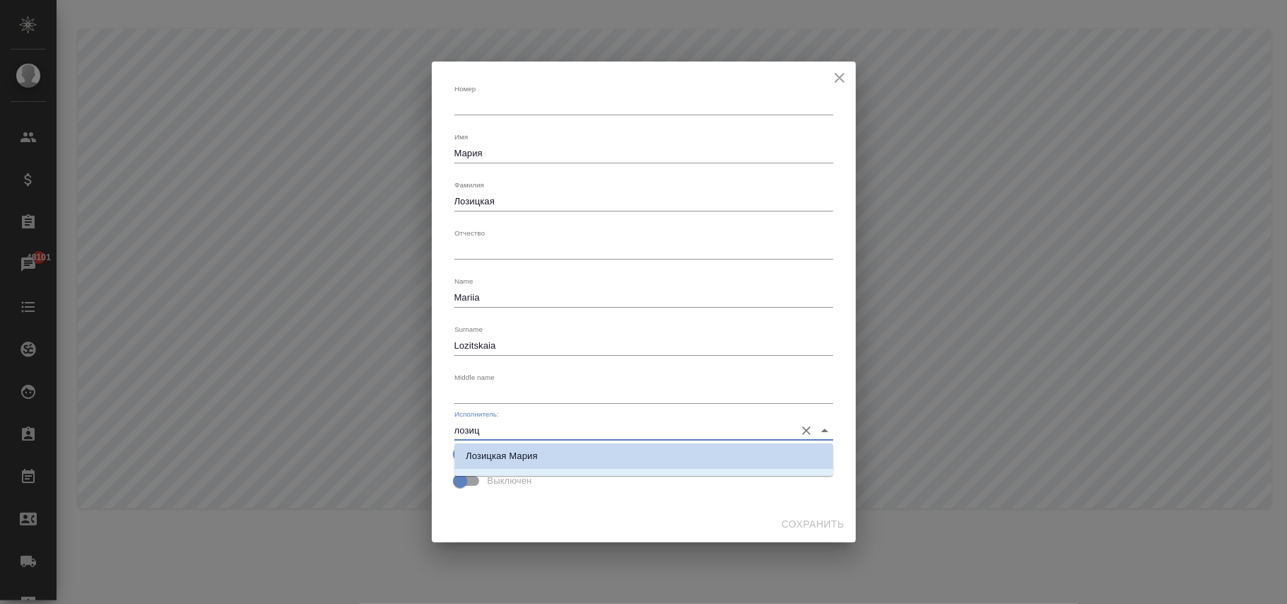
click at [574, 453] on li "Лозицкая Мария" at bounding box center [643, 455] width 379 height 25
type input "Лозицкая Мария"
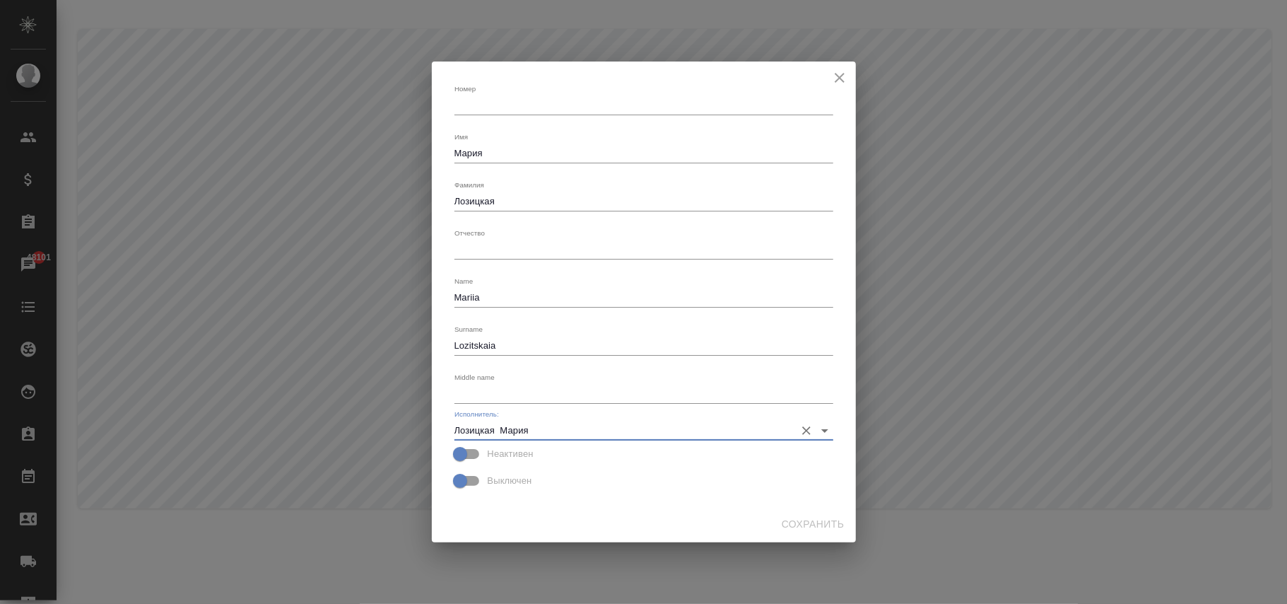
drag, startPoint x: 837, startPoint y: 71, endPoint x: 797, endPoint y: 75, distance: 39.7
click at [838, 72] on icon "close" at bounding box center [839, 77] width 17 height 17
